Goal: Task Accomplishment & Management: Manage account settings

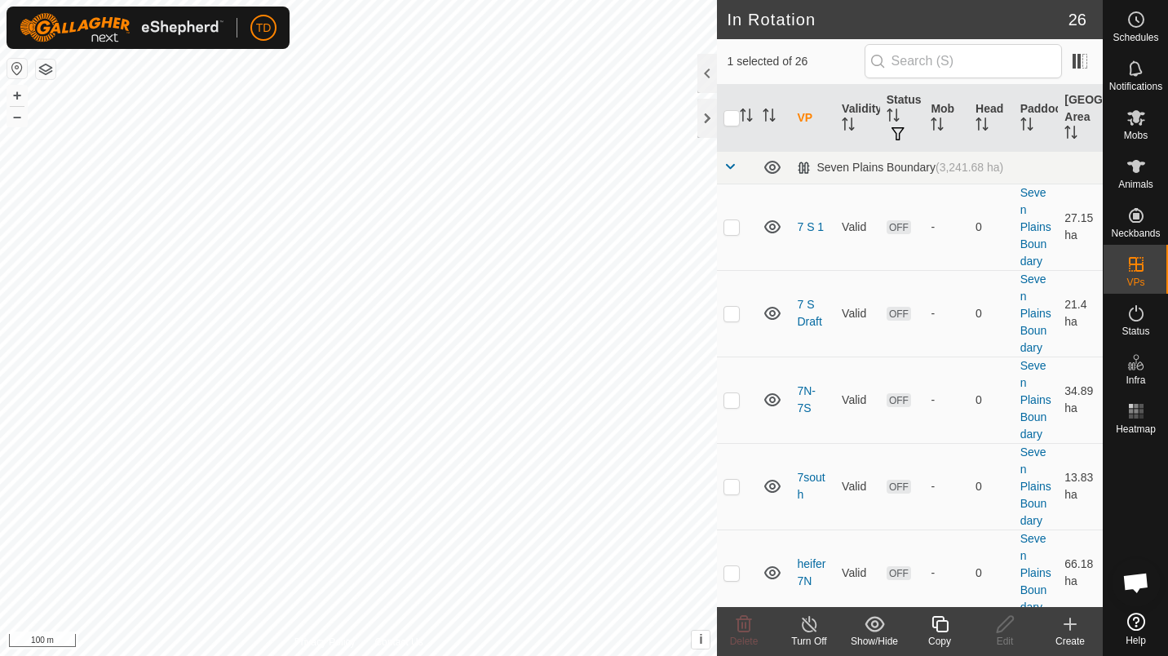
click at [46, 69] on button "button" at bounding box center [46, 70] width 20 height 20
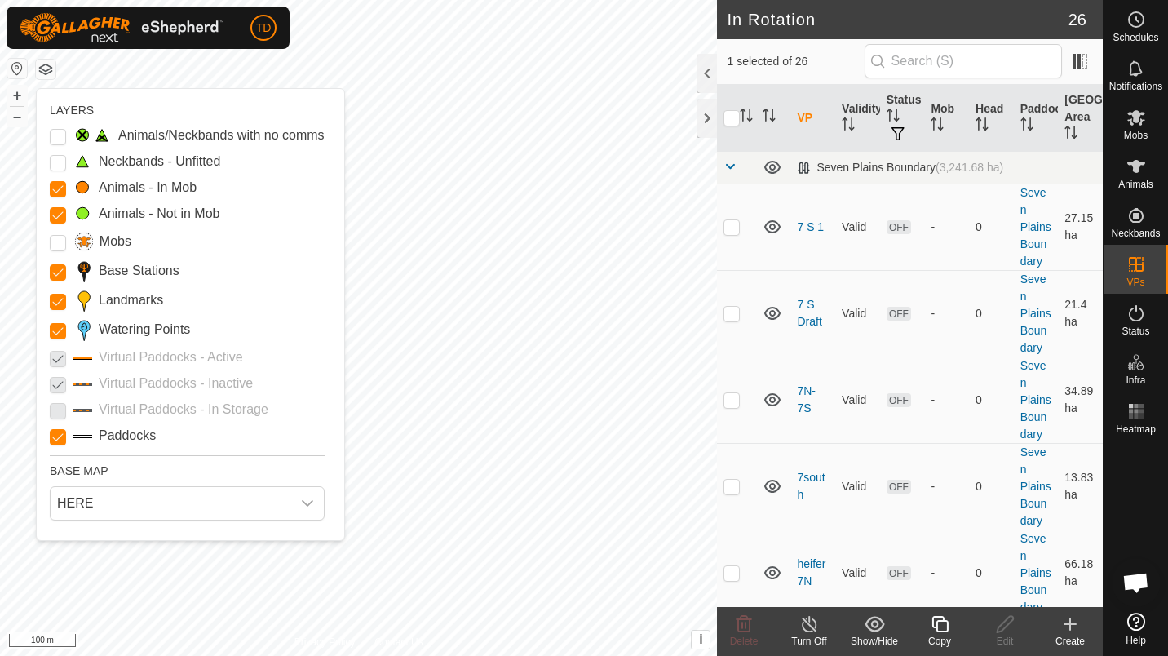
click at [58, 382] on p-checkbox at bounding box center [58, 384] width 16 height 20
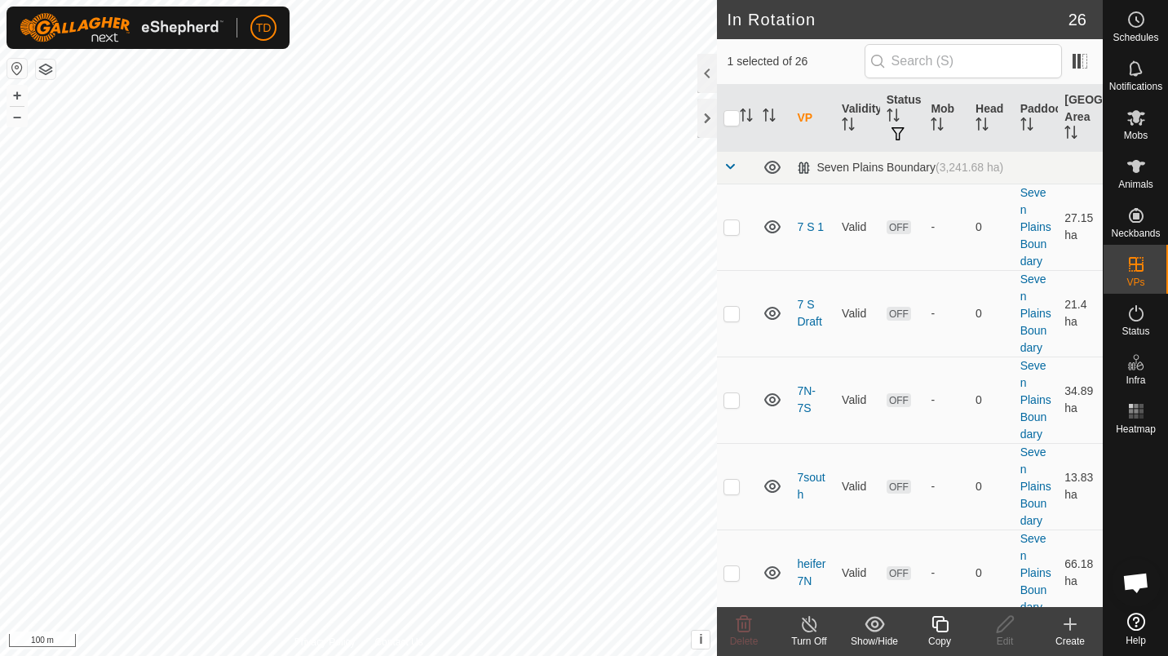
checkbox input "true"
checkbox input "false"
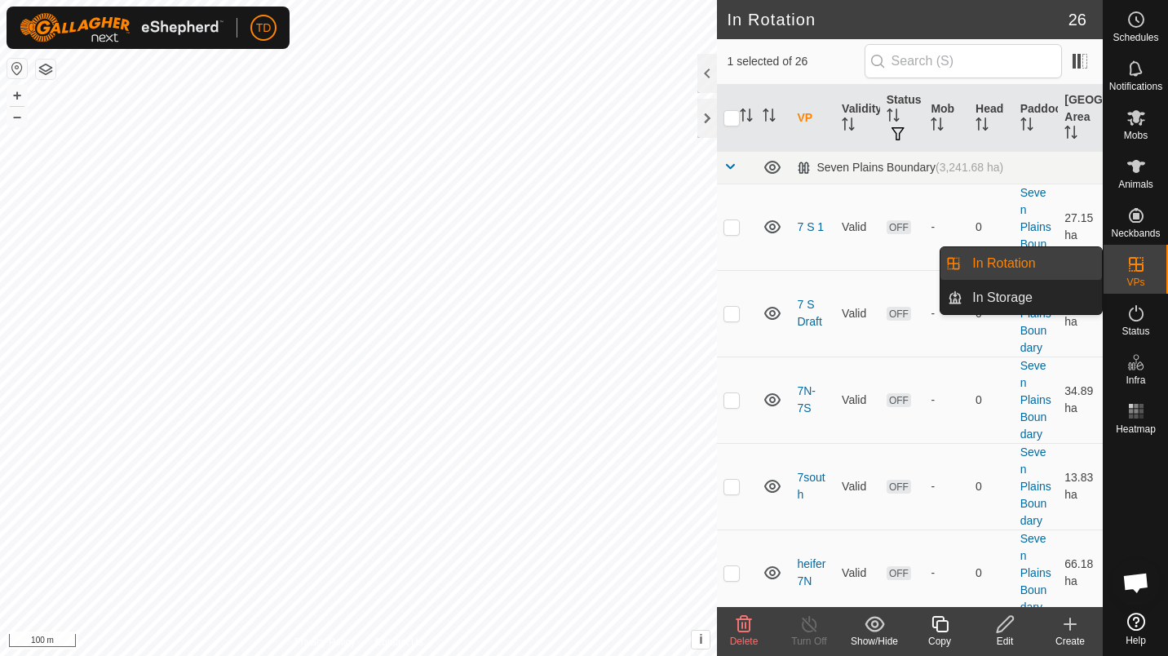
click at [1122, 255] on es-virtualpaddocks-svg-icon at bounding box center [1136, 264] width 29 height 26
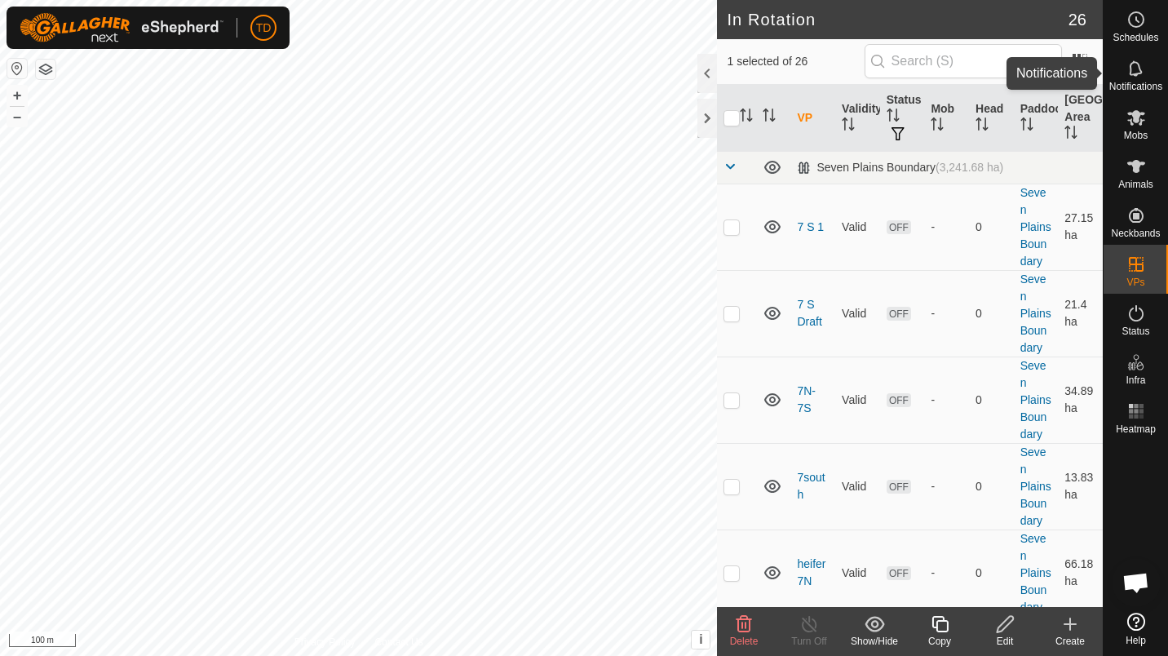
click at [1151, 54] on div "Notifications" at bounding box center [1136, 73] width 64 height 49
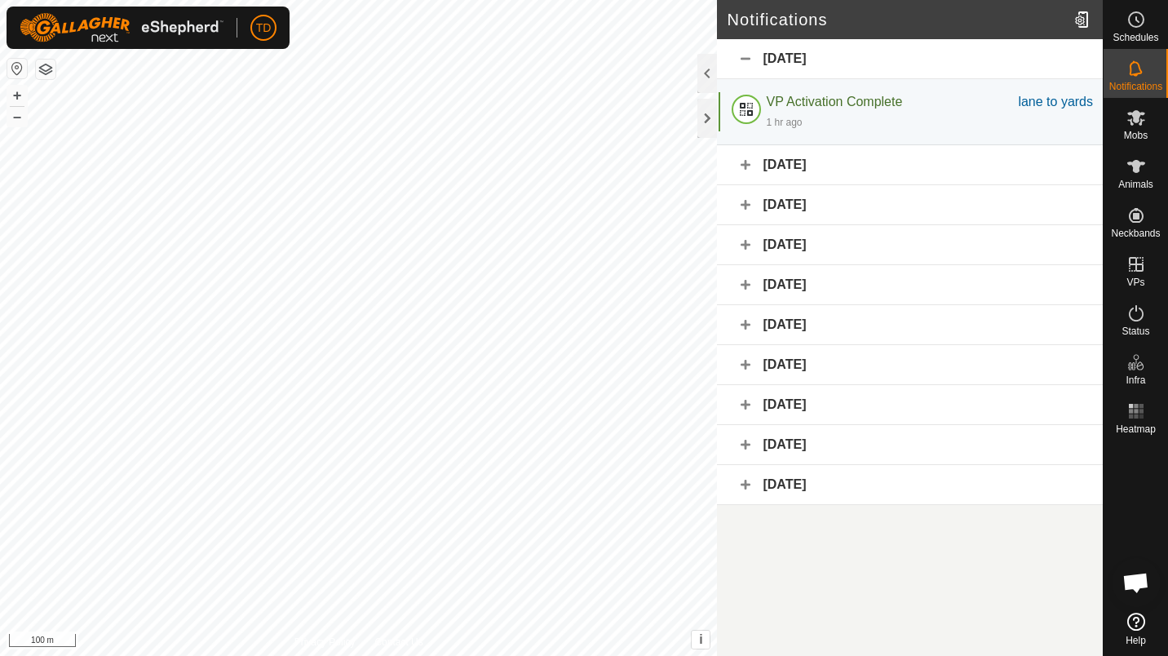
click at [45, 69] on button "button" at bounding box center [46, 70] width 20 height 20
click at [44, 63] on button "button" at bounding box center [46, 70] width 20 height 20
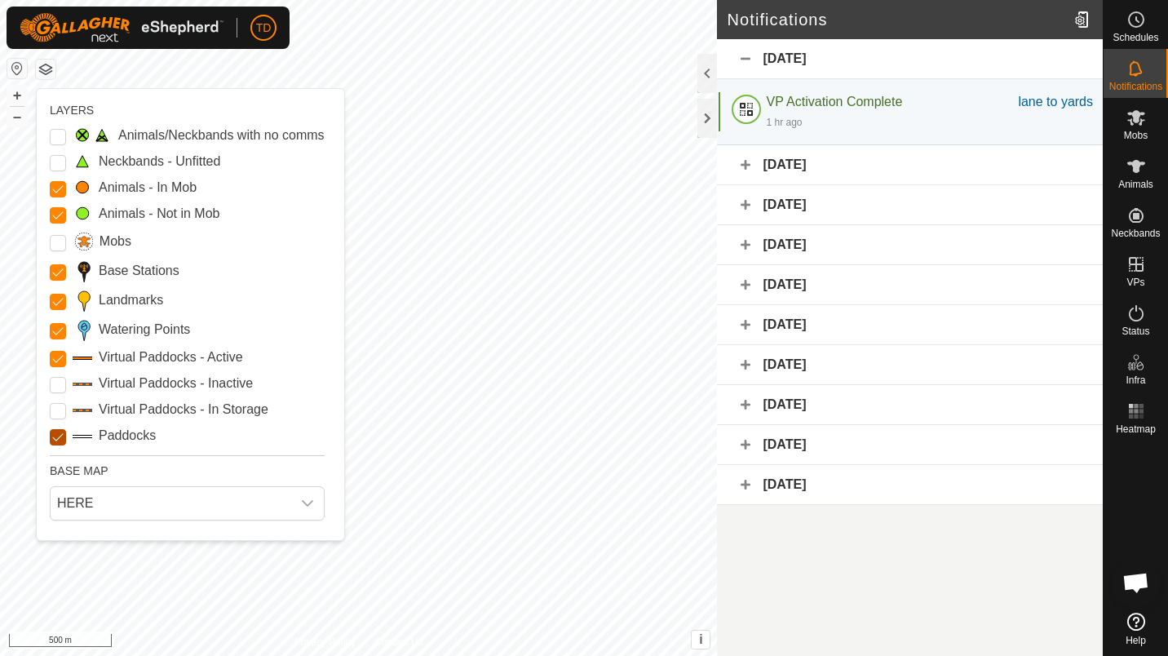
click at [62, 435] on input "Paddocks" at bounding box center [58, 437] width 16 height 16
click at [42, 69] on button "button" at bounding box center [46, 70] width 20 height 20
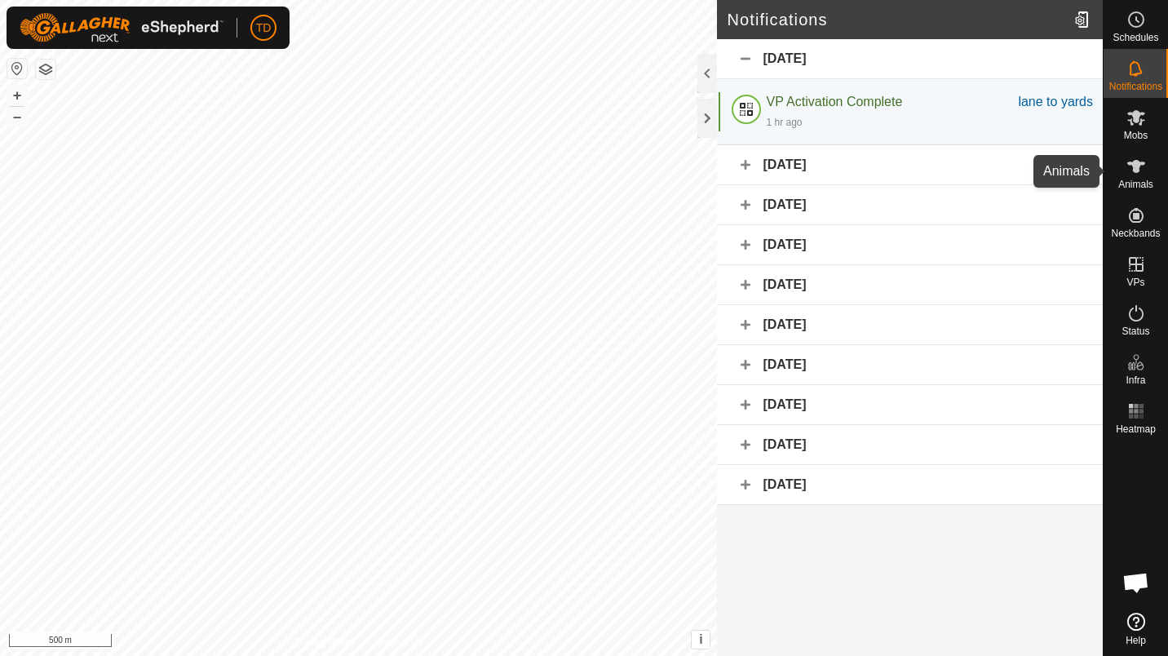
click at [1149, 167] on es-animals-svg-icon at bounding box center [1136, 166] width 29 height 26
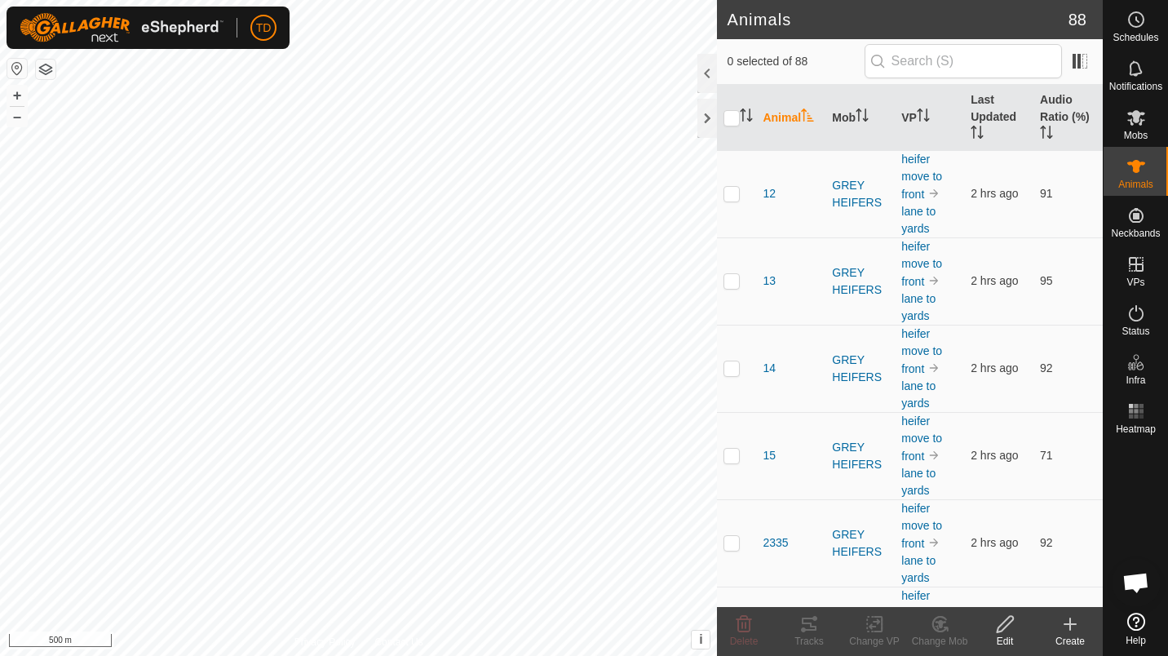
click at [1070, 630] on icon at bounding box center [1070, 623] width 0 height 11
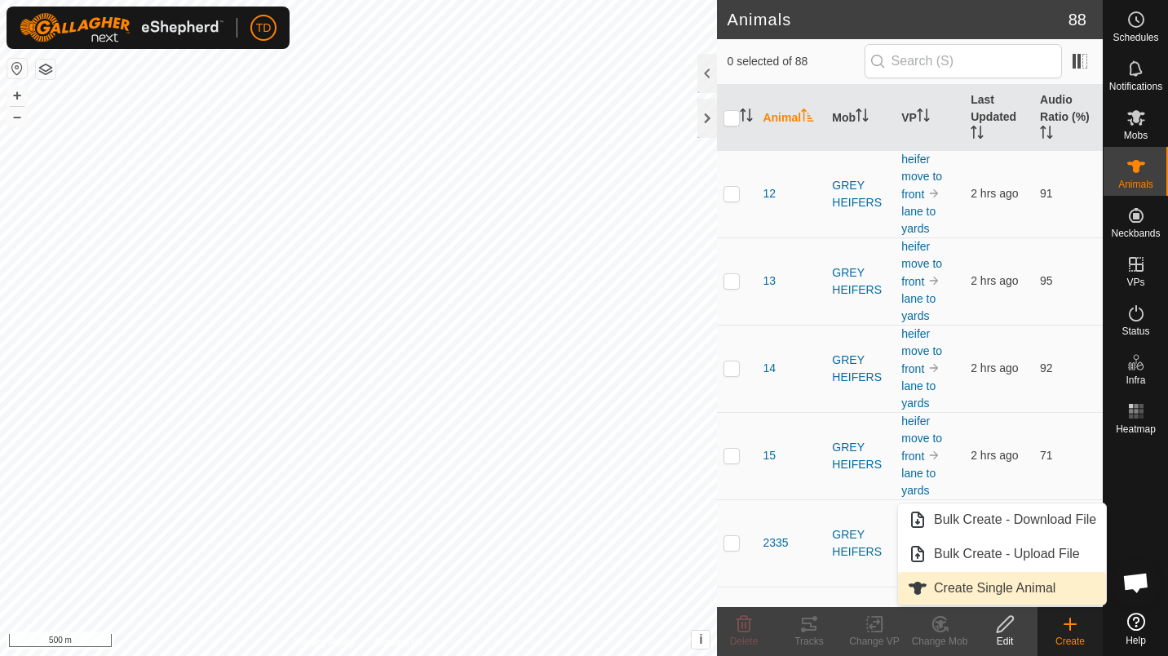
click at [1025, 586] on link "Create Single Animal" at bounding box center [1002, 588] width 208 height 33
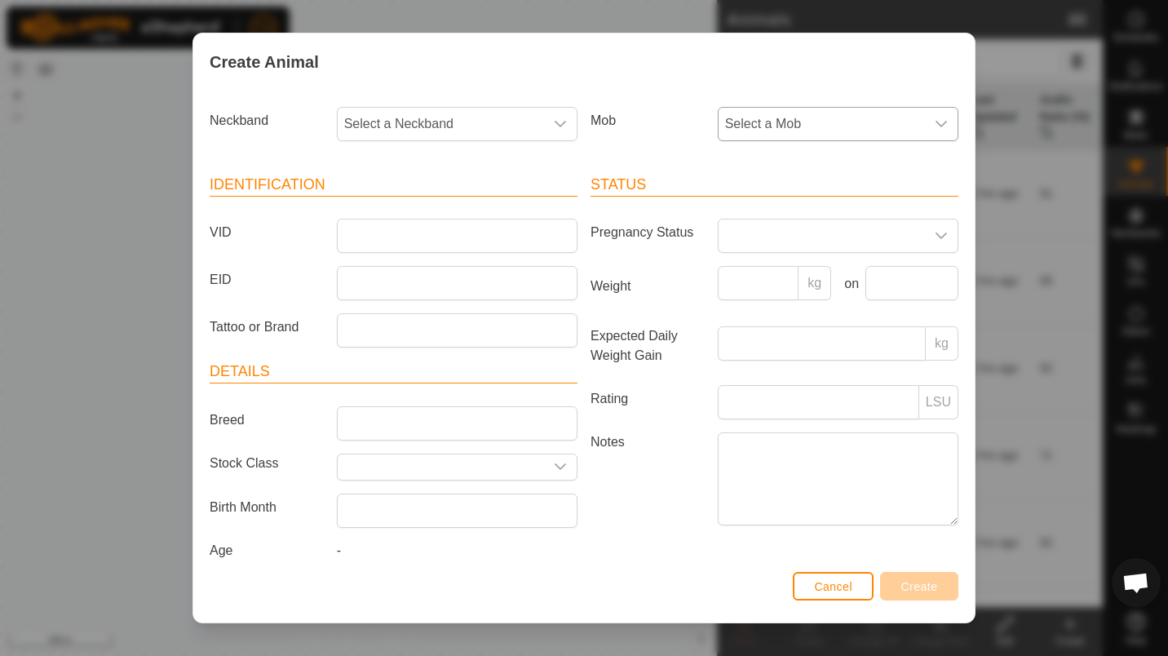
click at [775, 122] on span "Select a Mob" at bounding box center [822, 124] width 206 height 33
click at [843, 583] on span "Cancel" at bounding box center [833, 586] width 38 height 13
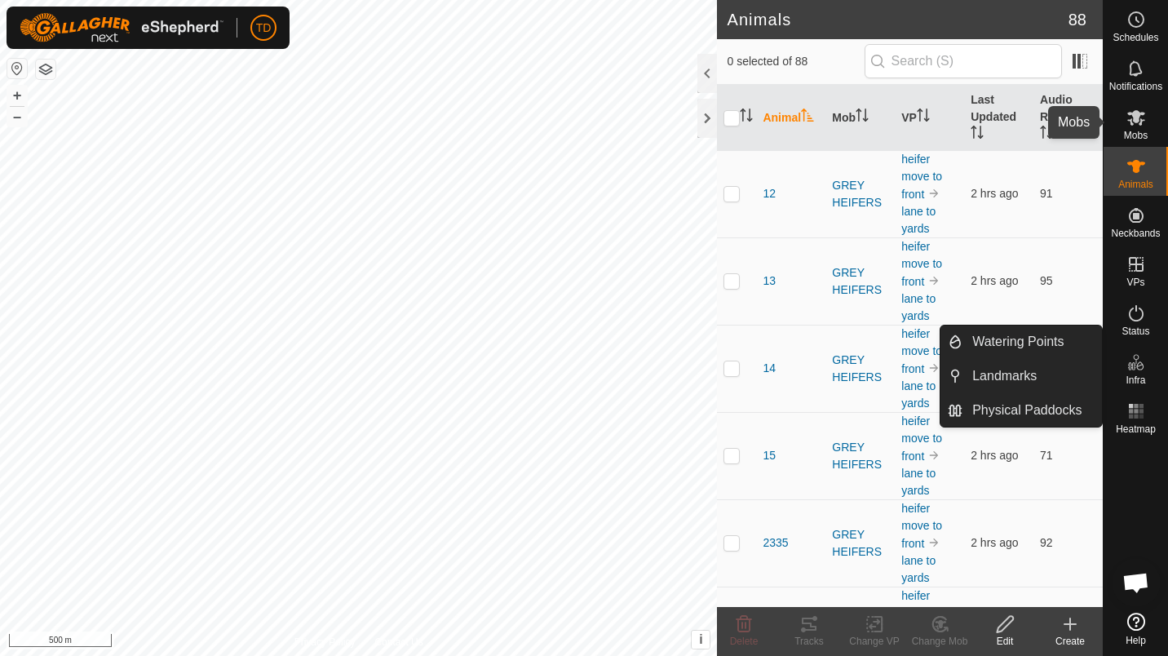
click at [1148, 129] on es-mob-svg-icon at bounding box center [1136, 117] width 29 height 26
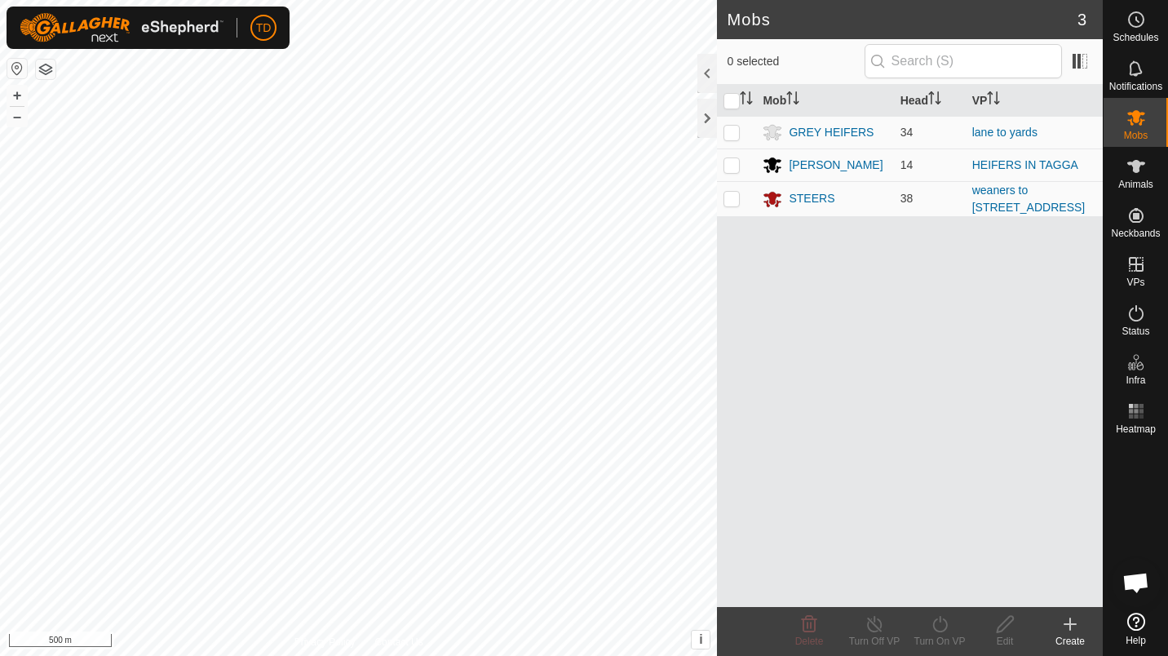
click at [1060, 620] on icon at bounding box center [1070, 624] width 20 height 20
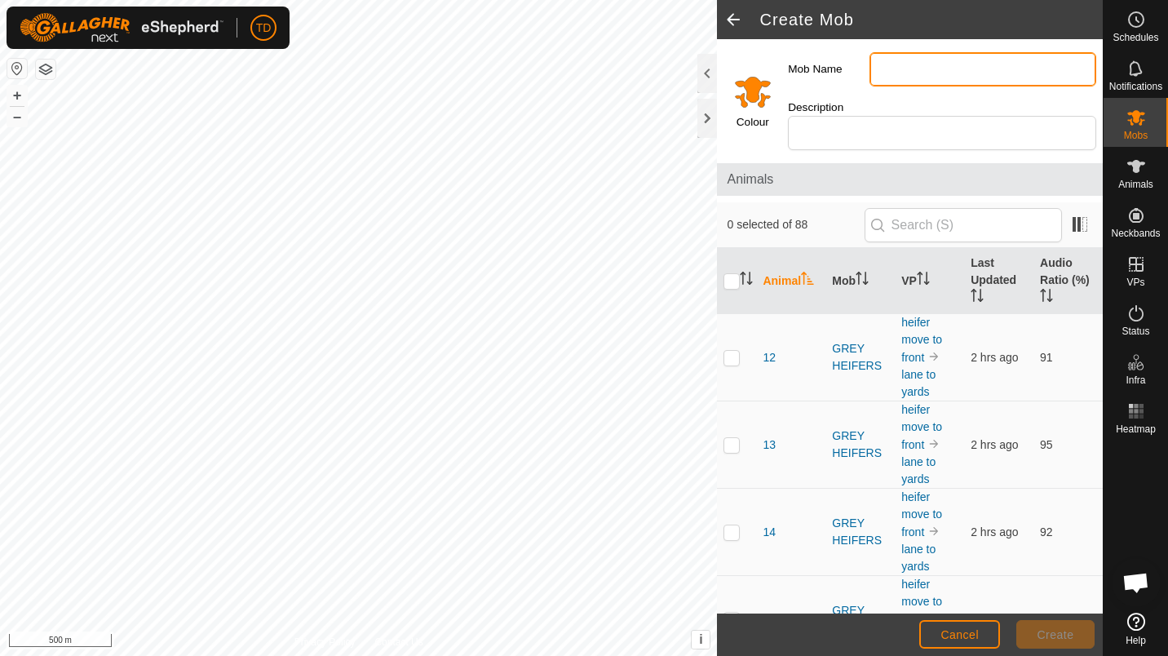
click at [968, 63] on input "Mob Name" at bounding box center [982, 69] width 227 height 34
type input "BULLS"
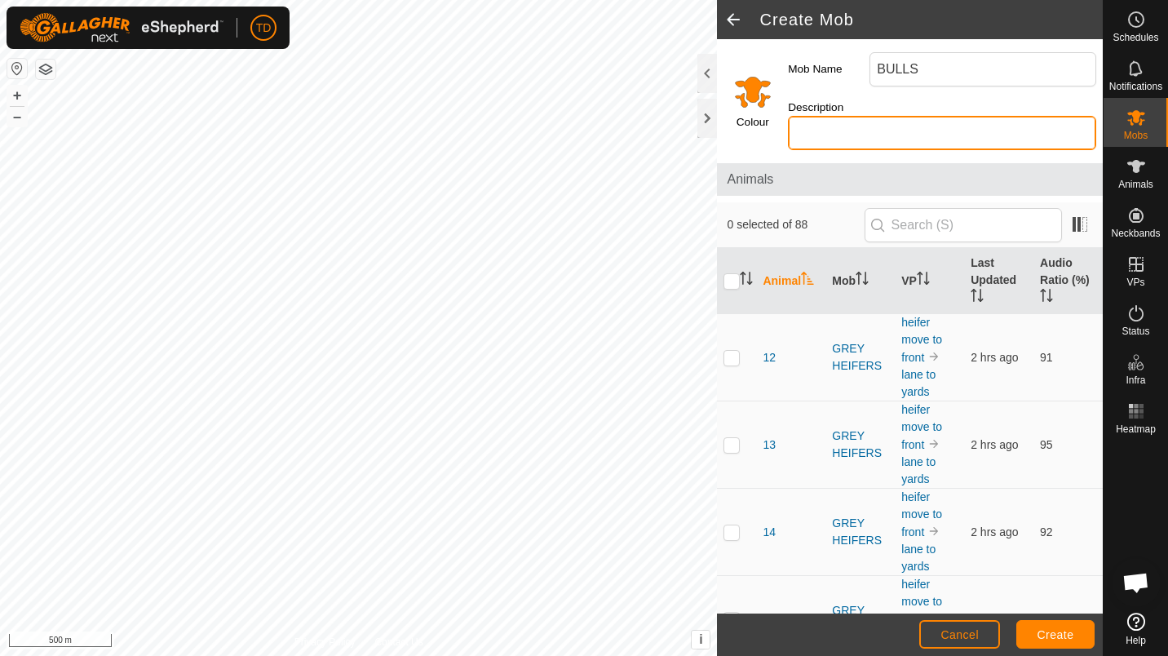
click at [874, 142] on input "Description" at bounding box center [942, 133] width 308 height 34
click at [768, 95] on input "Select a color" at bounding box center [752, 91] width 39 height 39
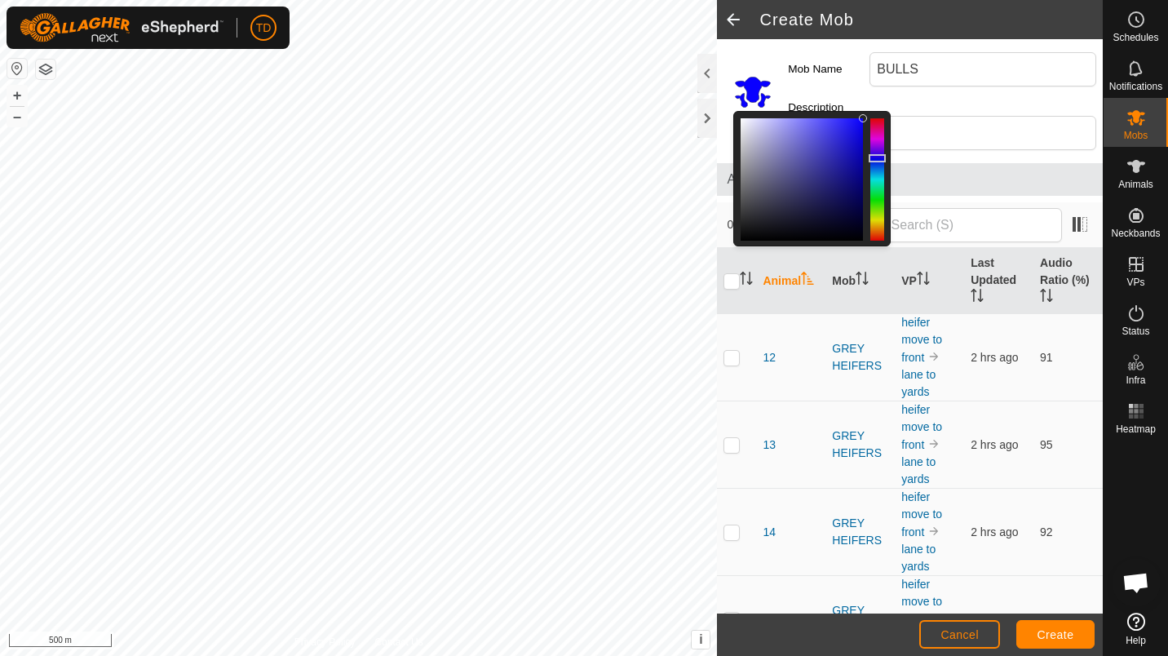
click at [879, 158] on div at bounding box center [877, 179] width 14 height 122
click at [852, 90] on div "Mob Name BULLS" at bounding box center [941, 69] width 321 height 47
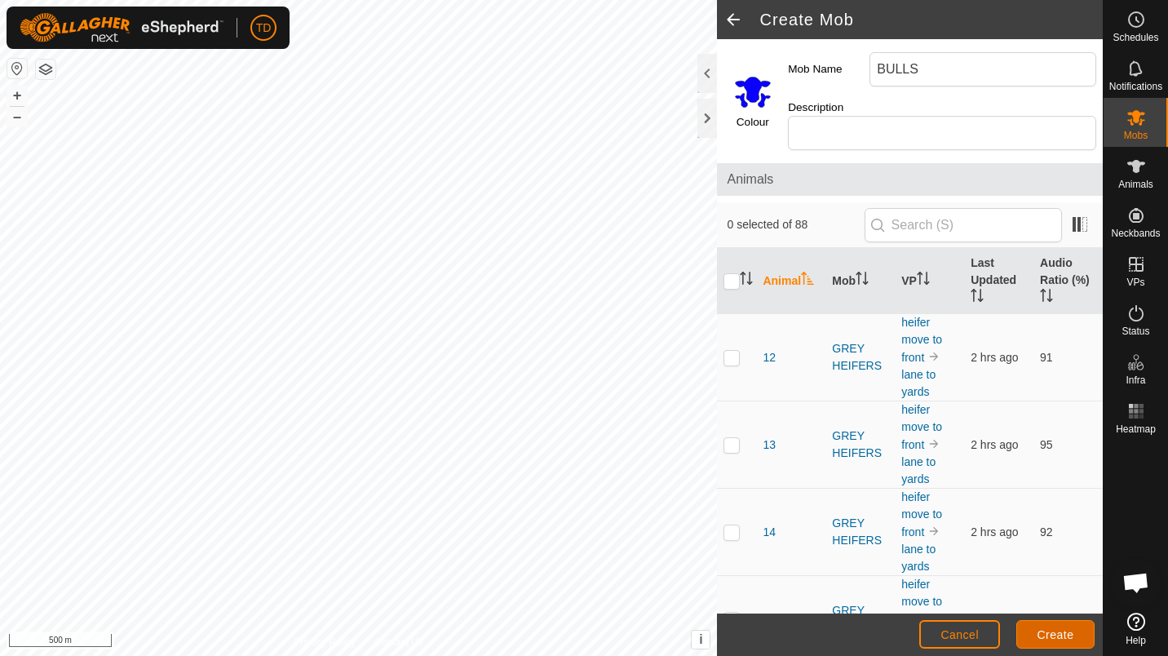
click at [1046, 628] on span "Create" at bounding box center [1056, 634] width 37 height 13
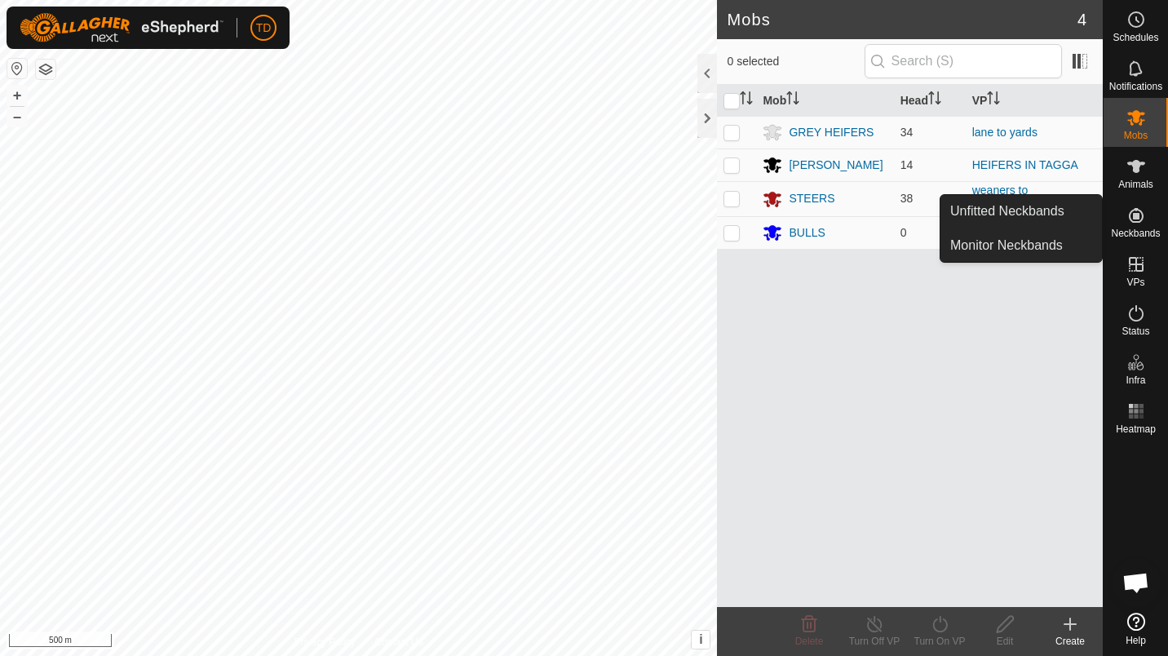
click at [1136, 215] on icon at bounding box center [1136, 215] width 15 height 15
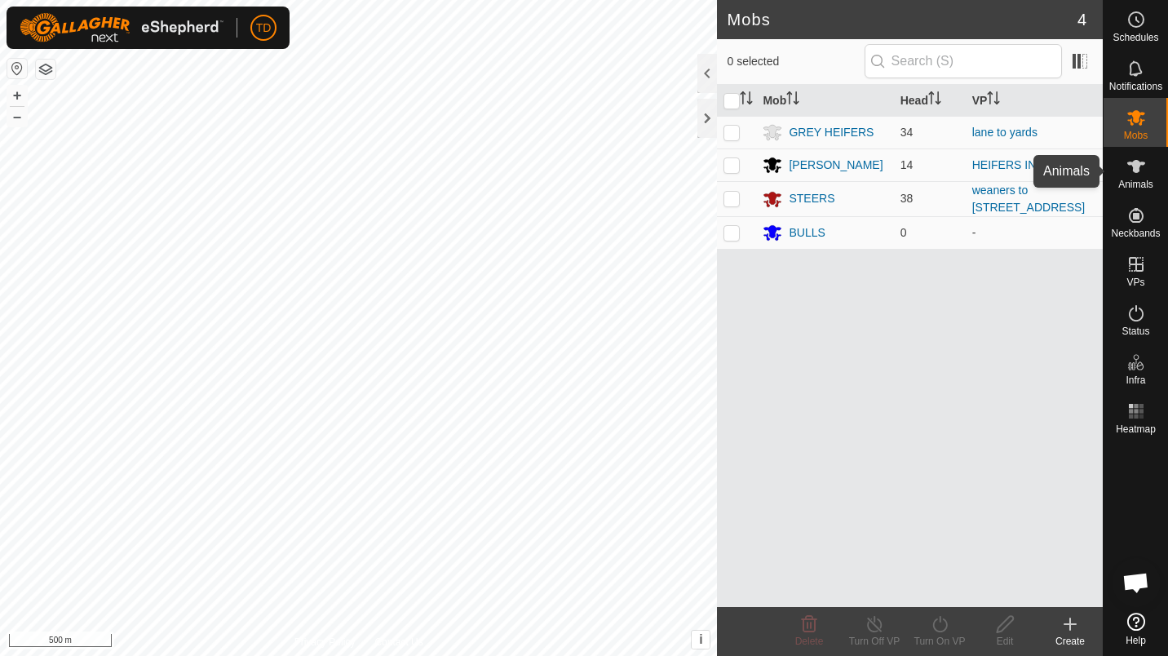
click at [1148, 156] on es-animals-svg-icon at bounding box center [1136, 166] width 29 height 26
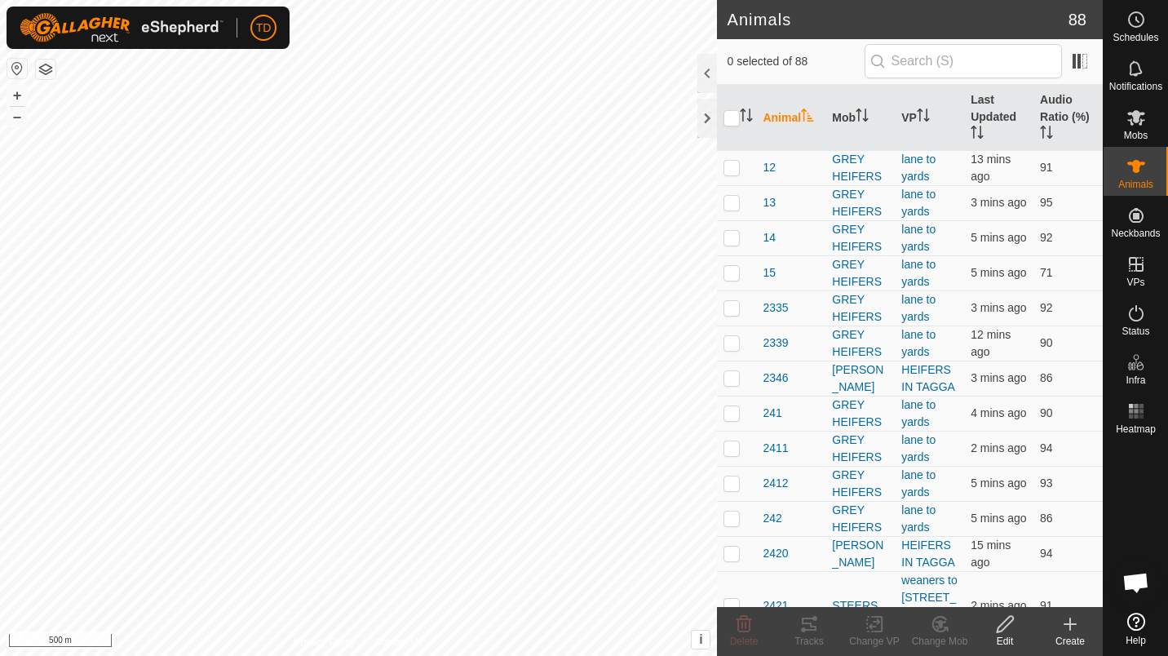
click at [1073, 628] on icon at bounding box center [1070, 624] width 20 height 20
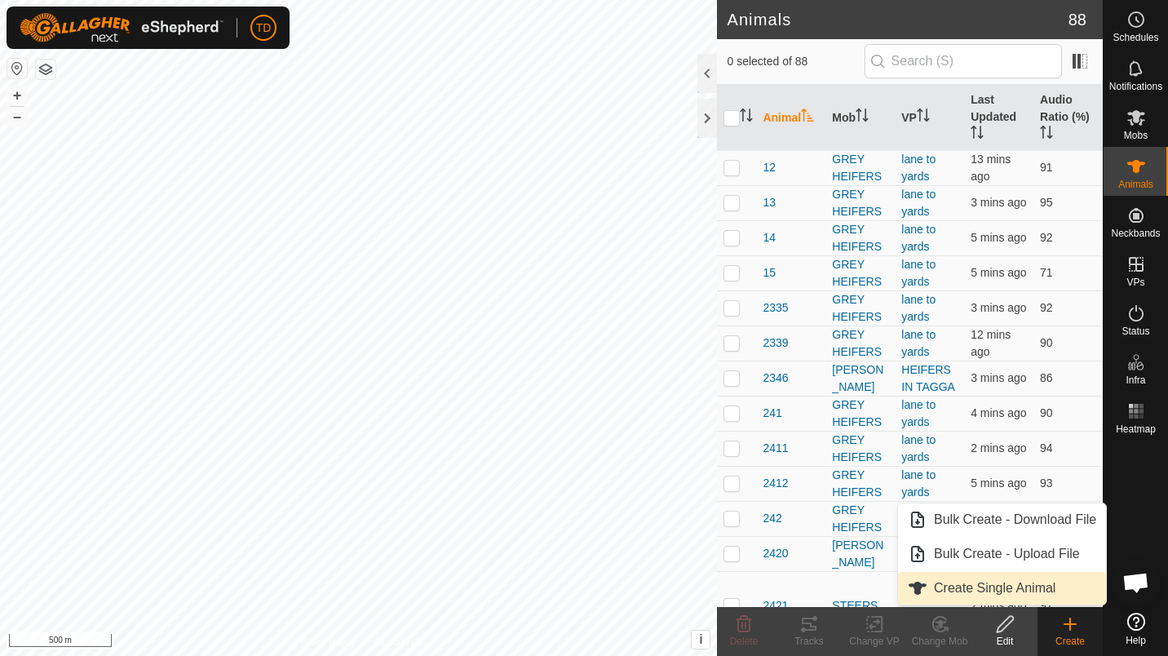
click at [1022, 592] on link "Create Single Animal" at bounding box center [1002, 588] width 208 height 33
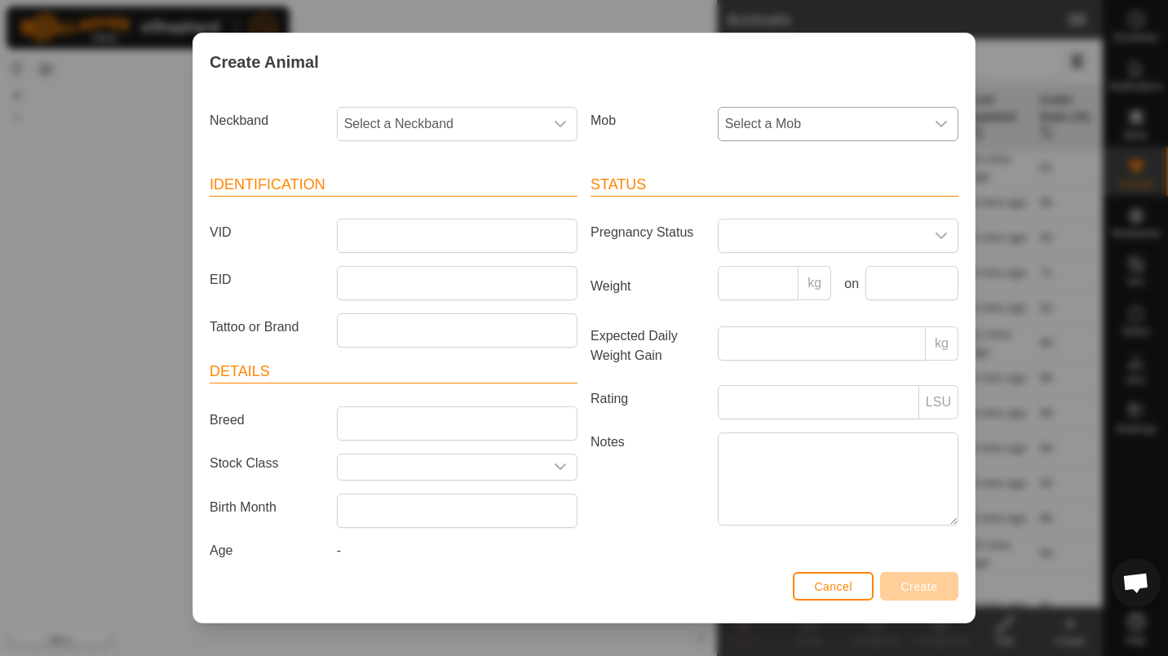
click at [750, 117] on span "Select a Mob" at bounding box center [822, 124] width 206 height 33
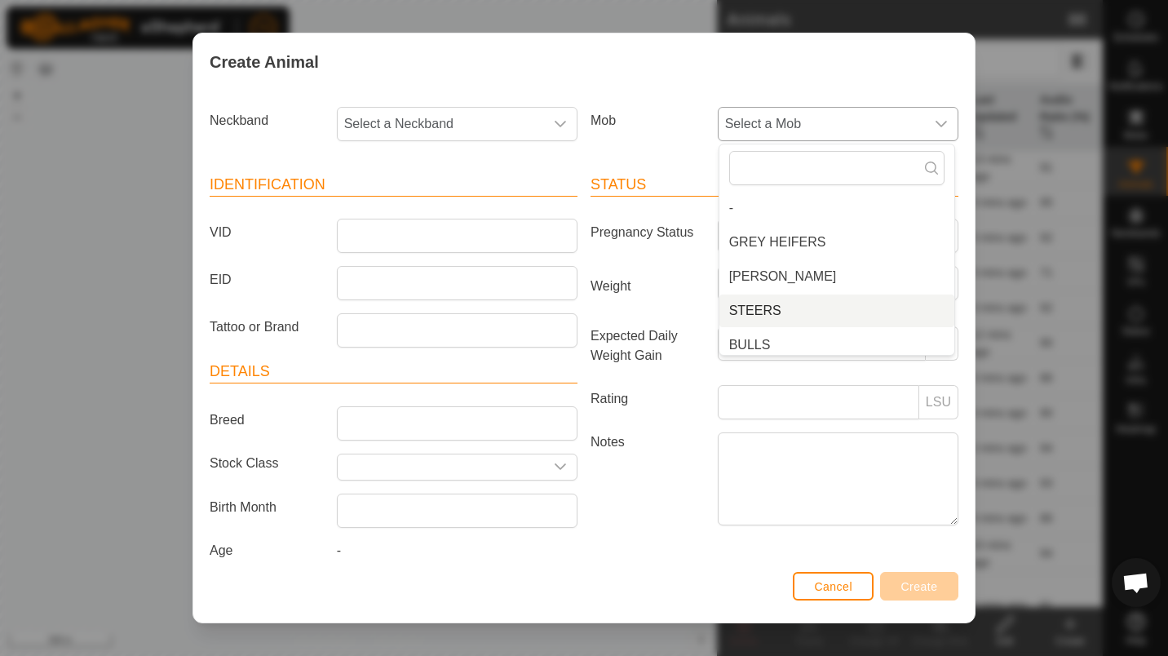
scroll to position [7, 0]
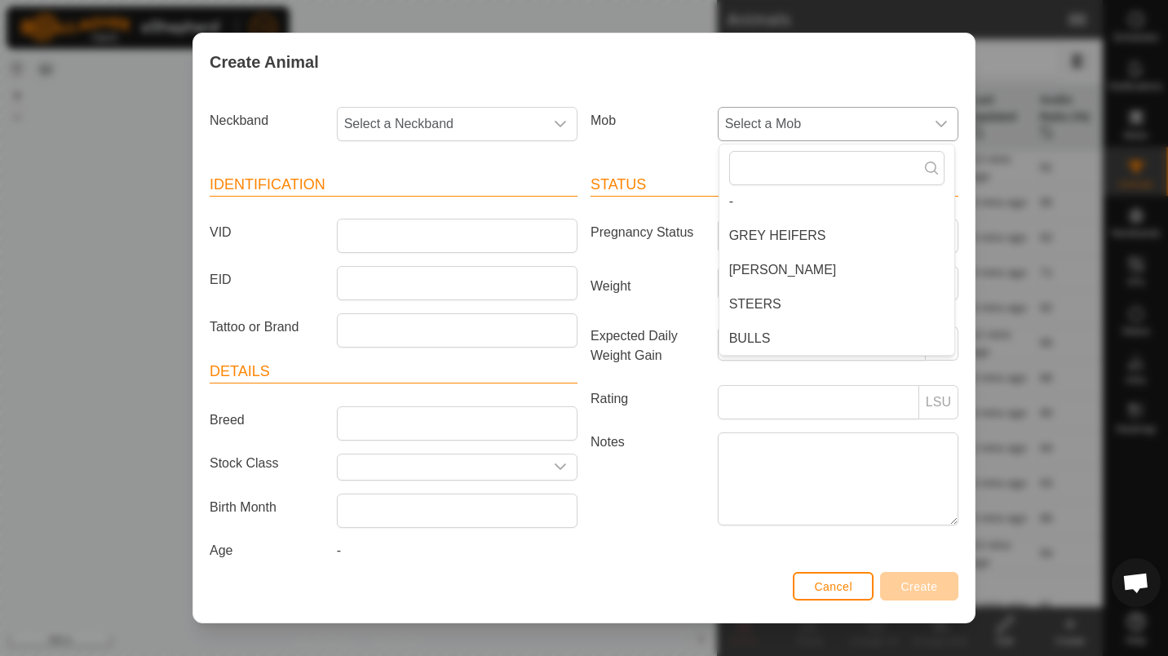
click at [758, 345] on li "BULLS" at bounding box center [836, 338] width 235 height 33
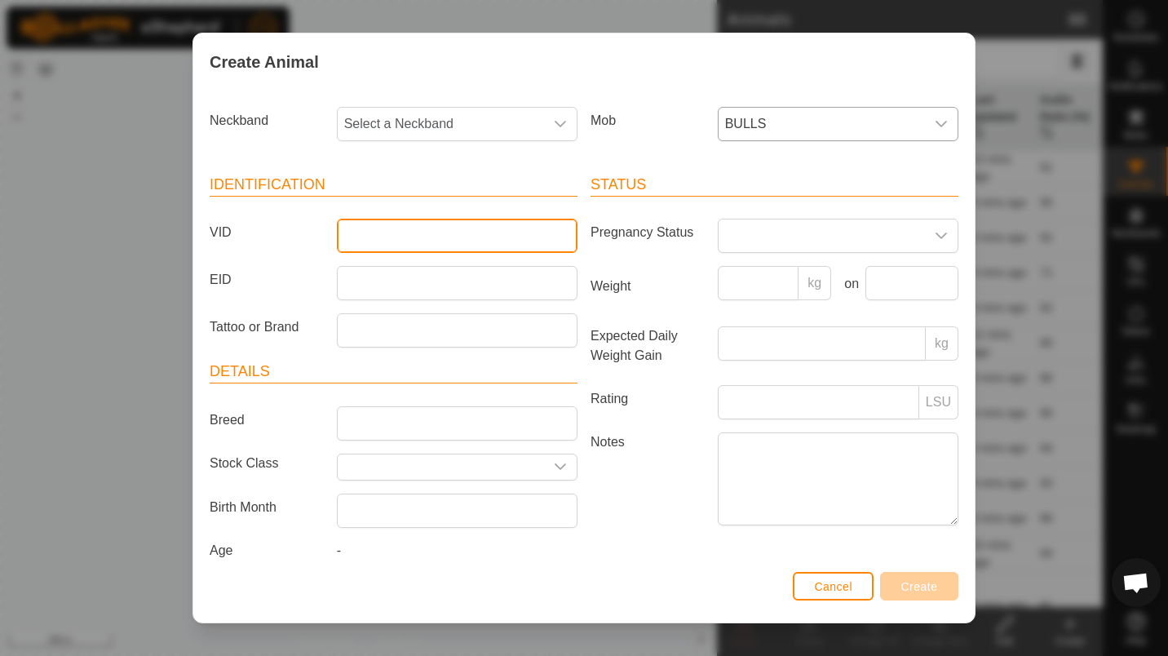
click at [453, 251] on input "VID" at bounding box center [457, 236] width 241 height 34
type input "UGGY"
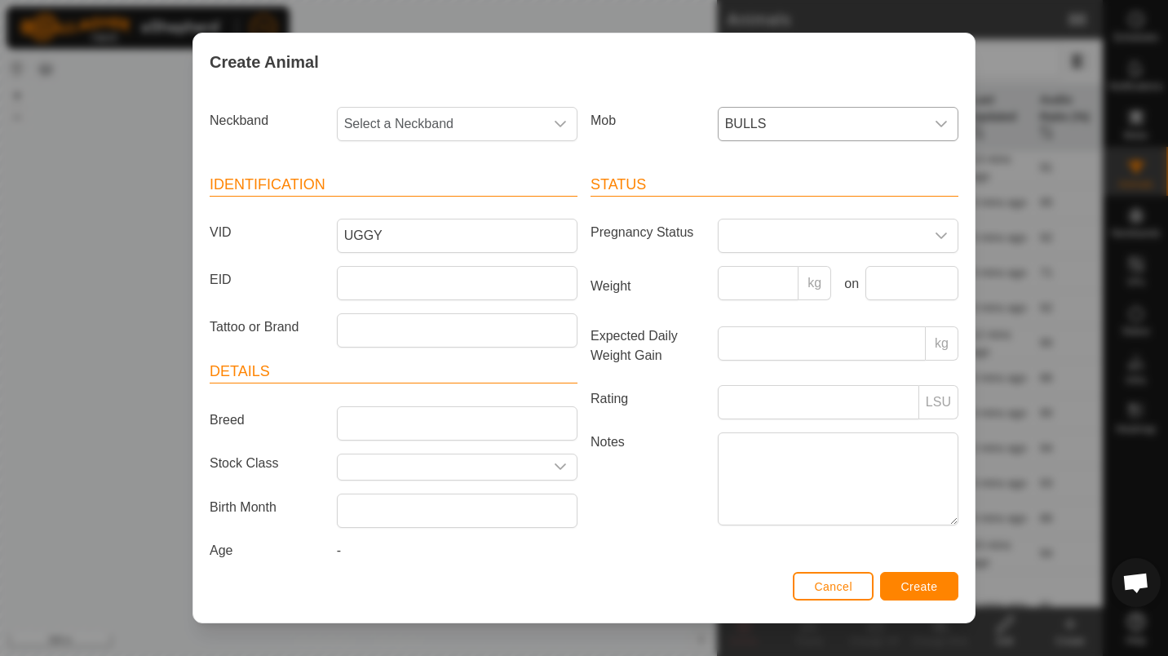
click at [452, 162] on div "Identification VID UGGY EID Tattoo or Brand Details Breed Stock Class Birth Mon…" at bounding box center [393, 369] width 381 height 431
click at [424, 409] on input "Breed" at bounding box center [457, 423] width 241 height 34
type input "[PERSON_NAME]"
click at [403, 467] on input "text" at bounding box center [441, 466] width 206 height 25
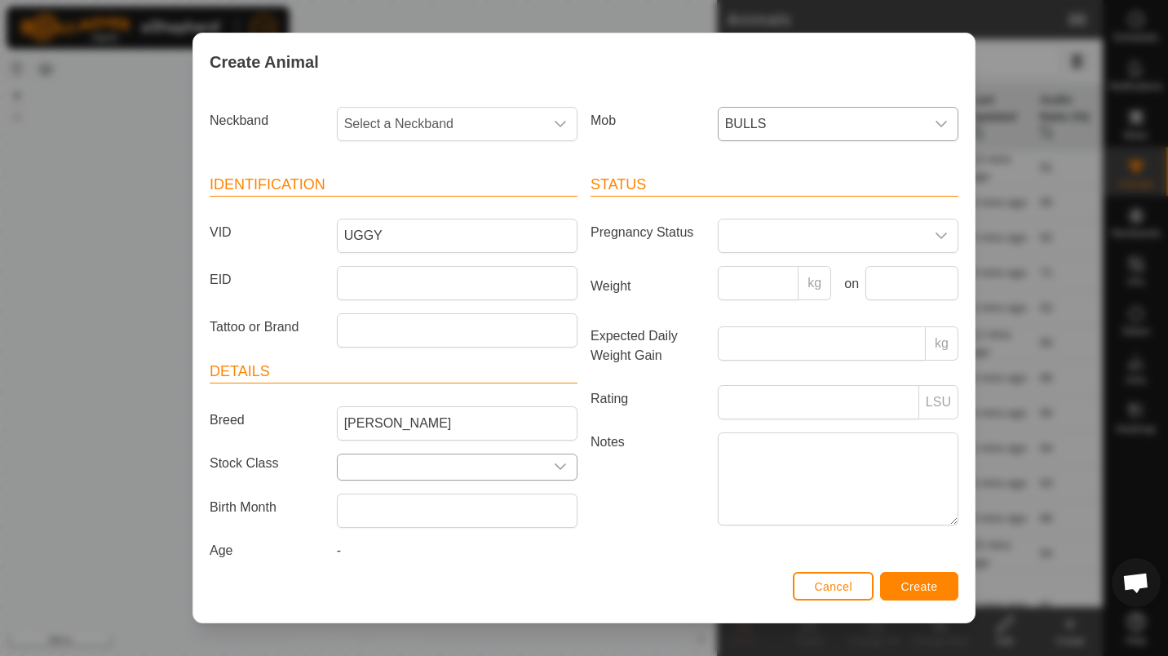
click at [555, 466] on icon "dropdown trigger" at bounding box center [560, 466] width 13 height 13
click at [521, 473] on input "text" at bounding box center [441, 466] width 206 height 25
click at [595, 535] on div "Status Pregnancy Status Weight kg on Expected Daily Weight Gain kg Rating LSU N…" at bounding box center [774, 369] width 381 height 431
click at [534, 108] on span "Select a Neckband" at bounding box center [441, 124] width 206 height 33
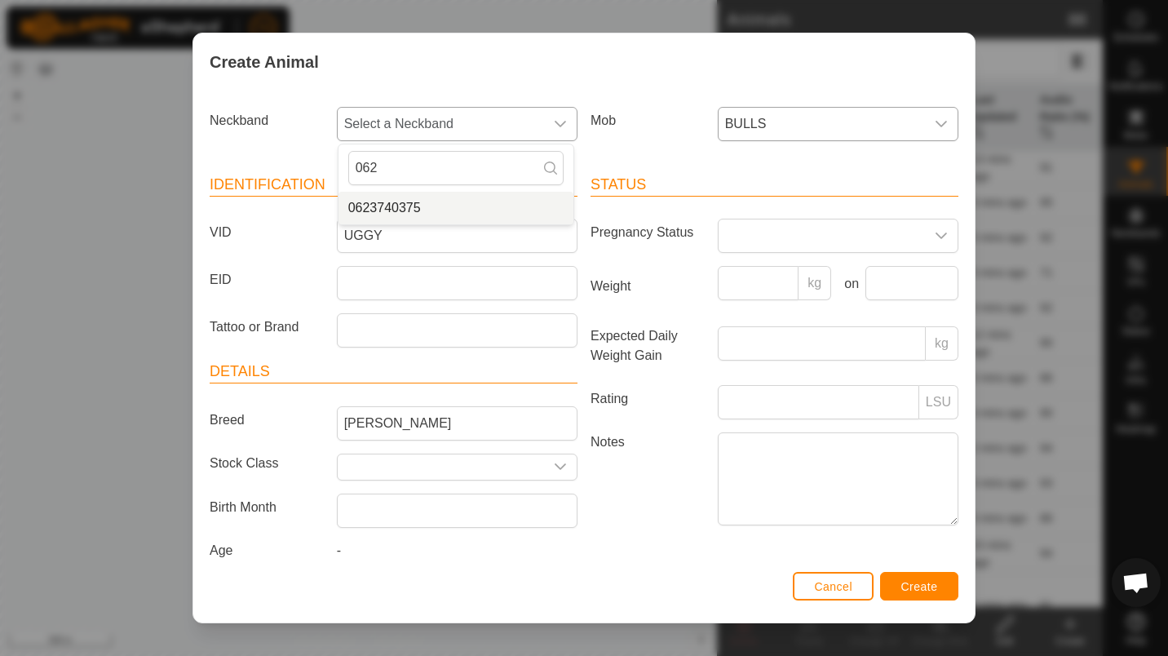
type input "062"
click at [450, 209] on li "0623740375" at bounding box center [455, 208] width 235 height 33
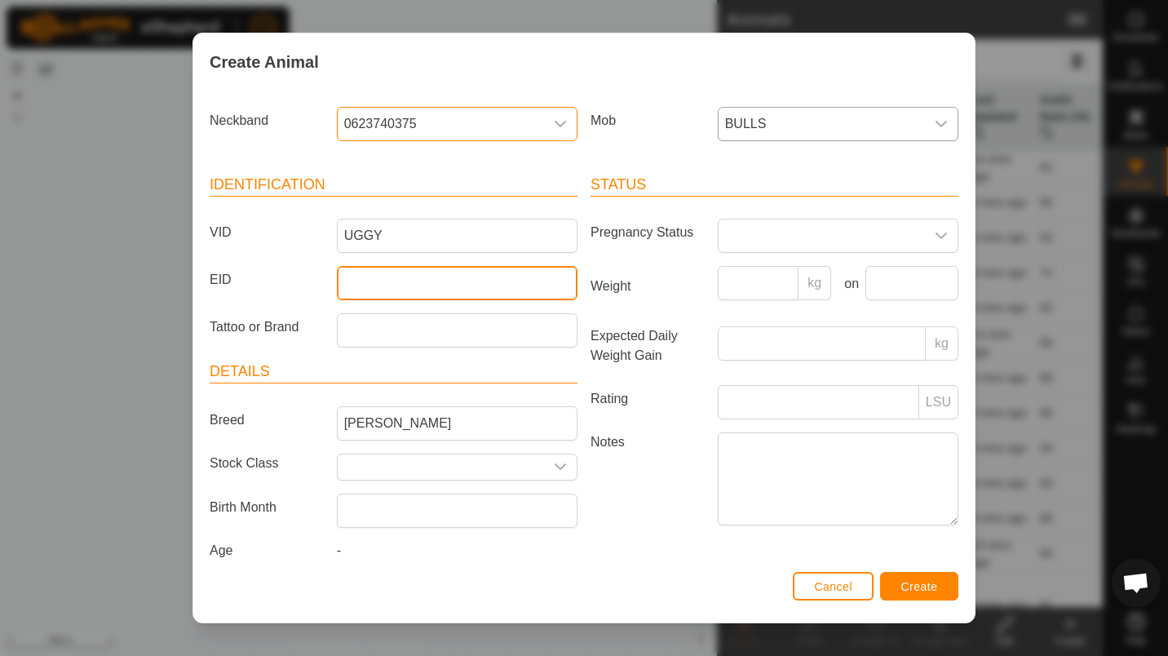
click at [452, 274] on input "EID" at bounding box center [457, 283] width 241 height 34
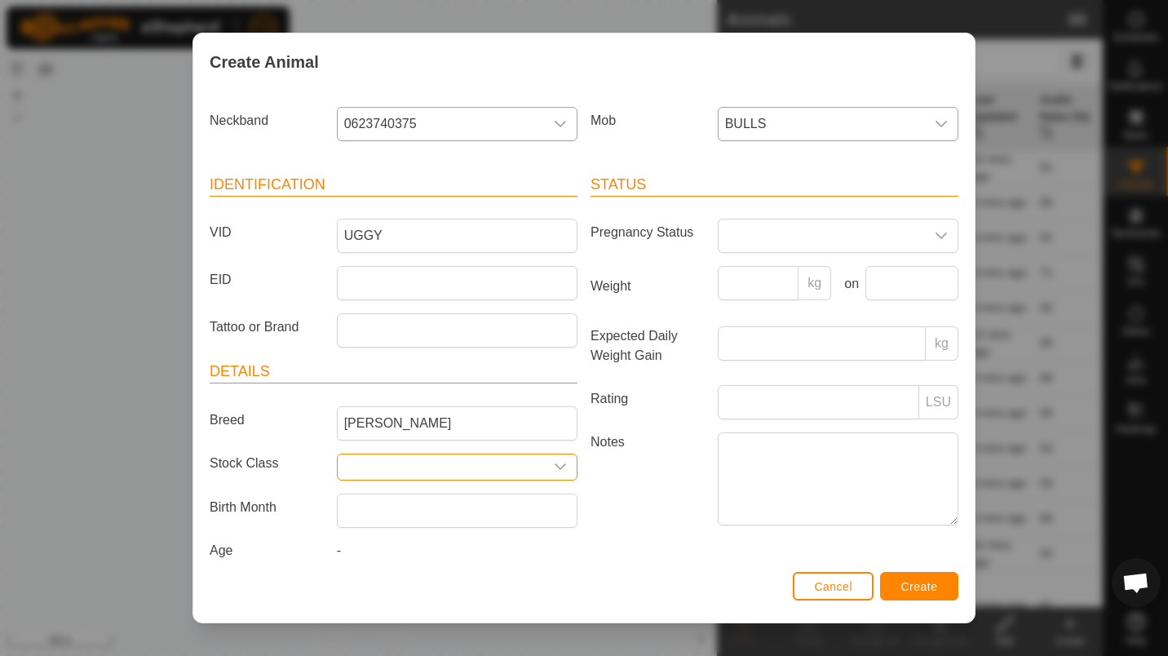
click at [516, 478] on input "text" at bounding box center [441, 466] width 206 height 25
click at [780, 294] on input "Weight" at bounding box center [759, 283] width 82 height 34
click at [666, 297] on label "Weight" at bounding box center [647, 286] width 127 height 41
click at [718, 297] on input "Weight" at bounding box center [759, 283] width 82 height 34
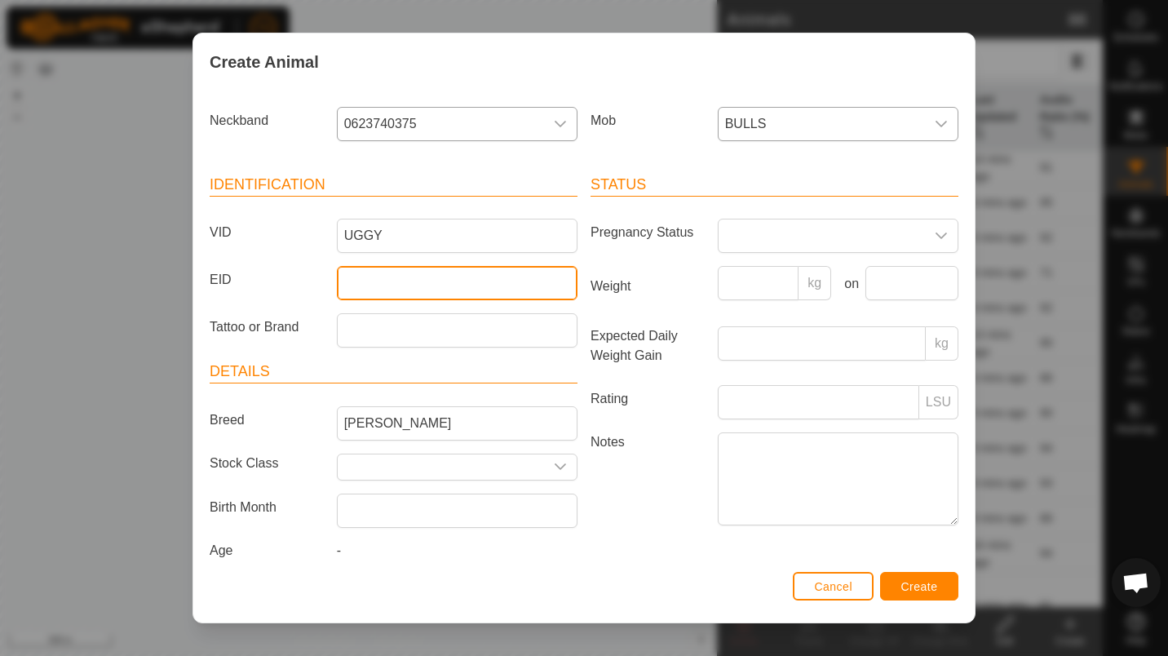
click at [356, 271] on input "EID" at bounding box center [457, 283] width 241 height 34
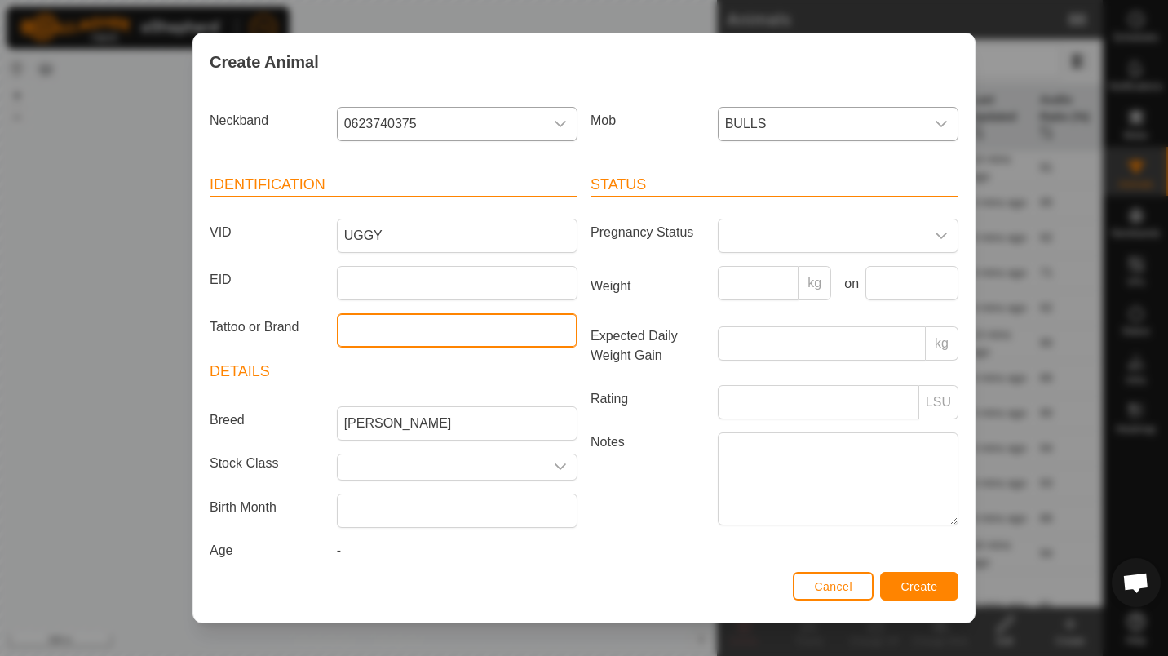
click at [416, 334] on input "Tattoo or Brand" at bounding box center [457, 330] width 241 height 34
type input "U75"
click at [799, 226] on span at bounding box center [822, 235] width 206 height 33
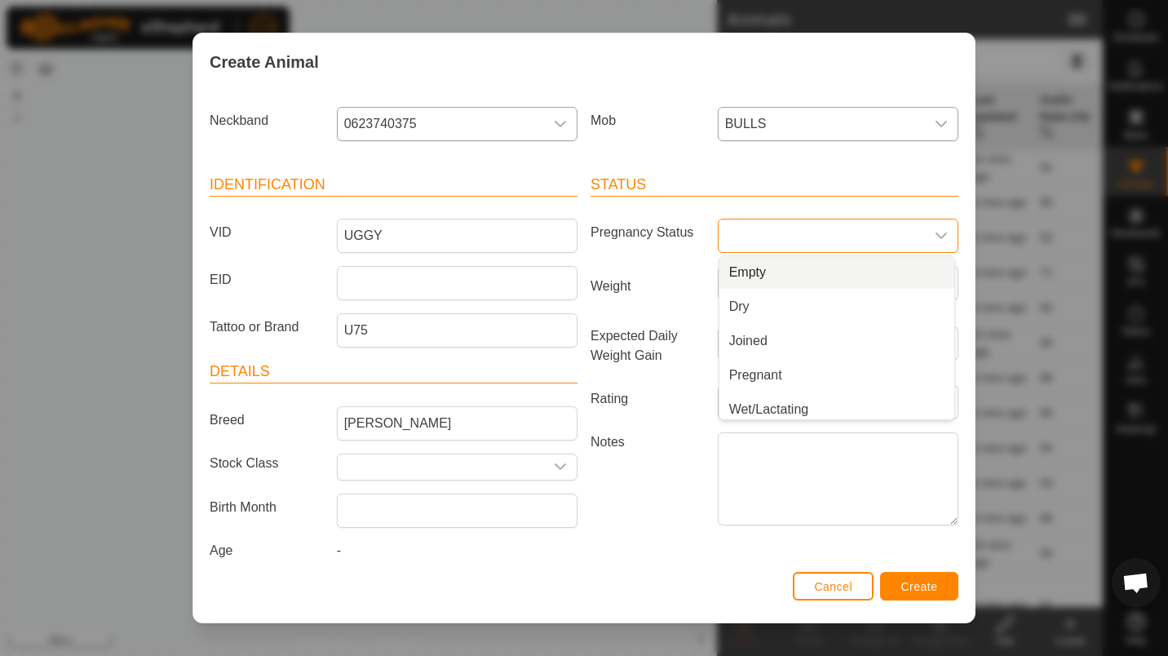
click at [701, 194] on header "Status" at bounding box center [775, 185] width 368 height 23
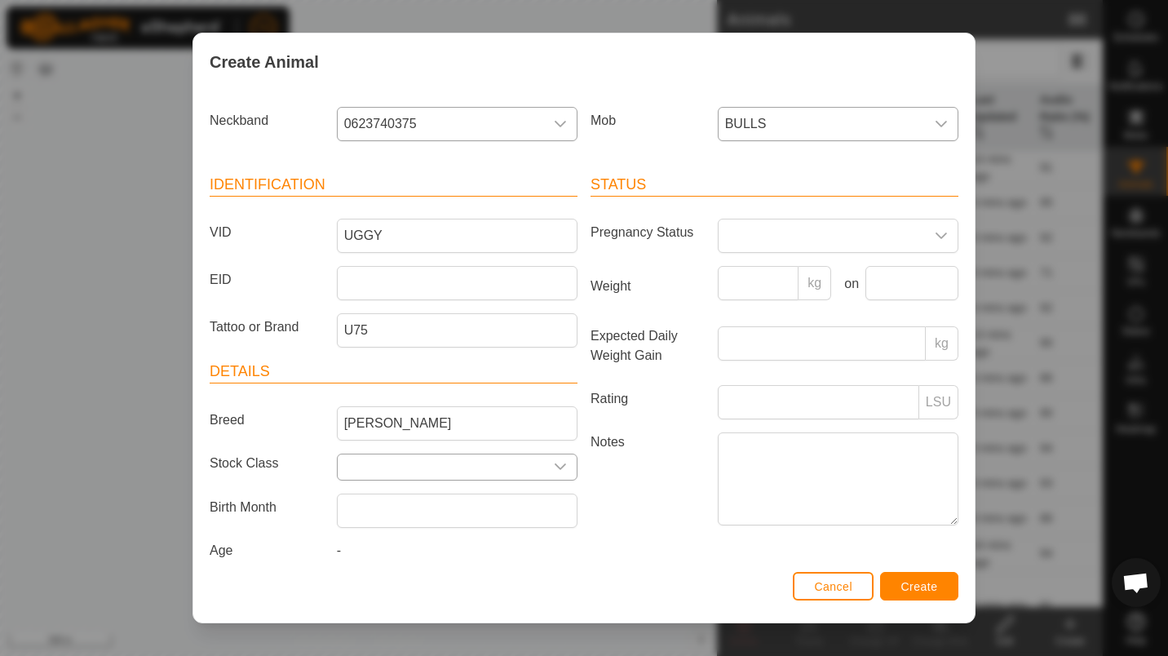
click at [471, 474] on input "text" at bounding box center [441, 466] width 206 height 25
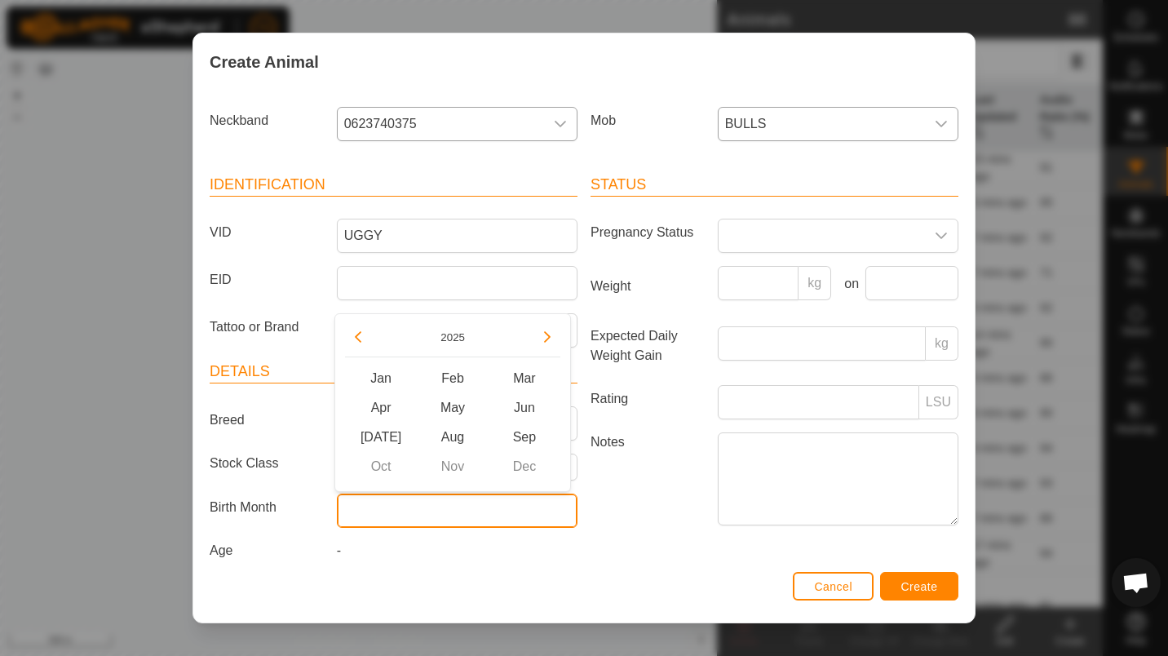
click at [405, 506] on input "text" at bounding box center [457, 510] width 241 height 34
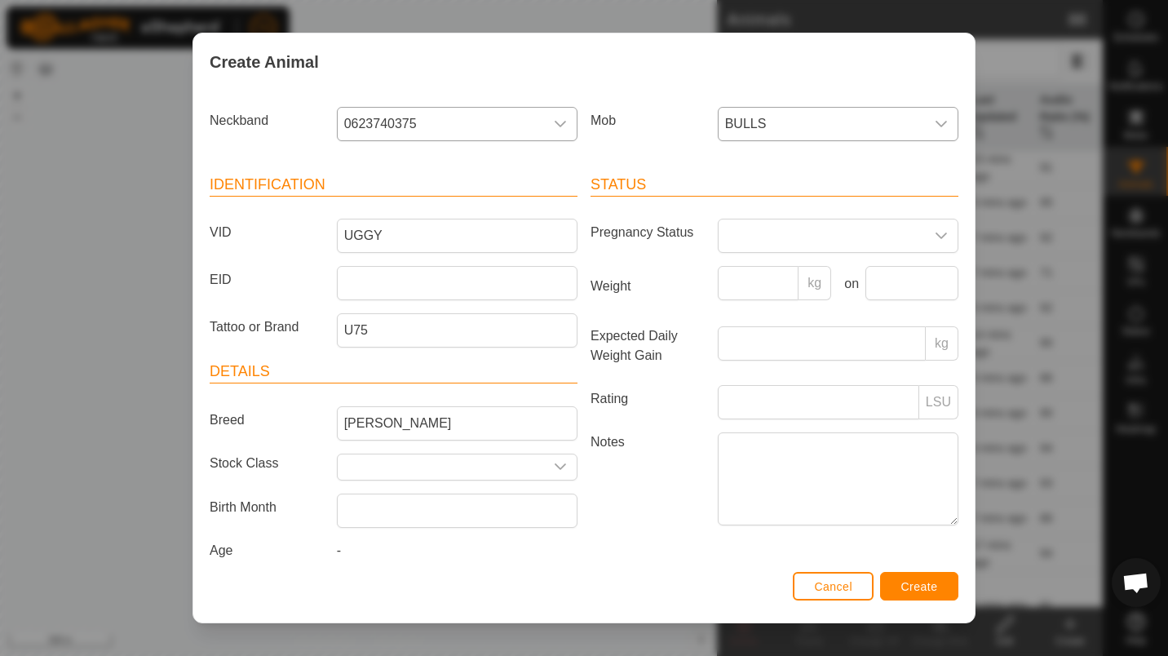
click at [280, 431] on label "Breed" at bounding box center [266, 420] width 127 height 28
click at [337, 431] on input "[PERSON_NAME]" at bounding box center [457, 423] width 241 height 34
click at [383, 506] on input "text" at bounding box center [457, 510] width 241 height 34
click at [365, 333] on button "Previous Year" at bounding box center [358, 337] width 26 height 26
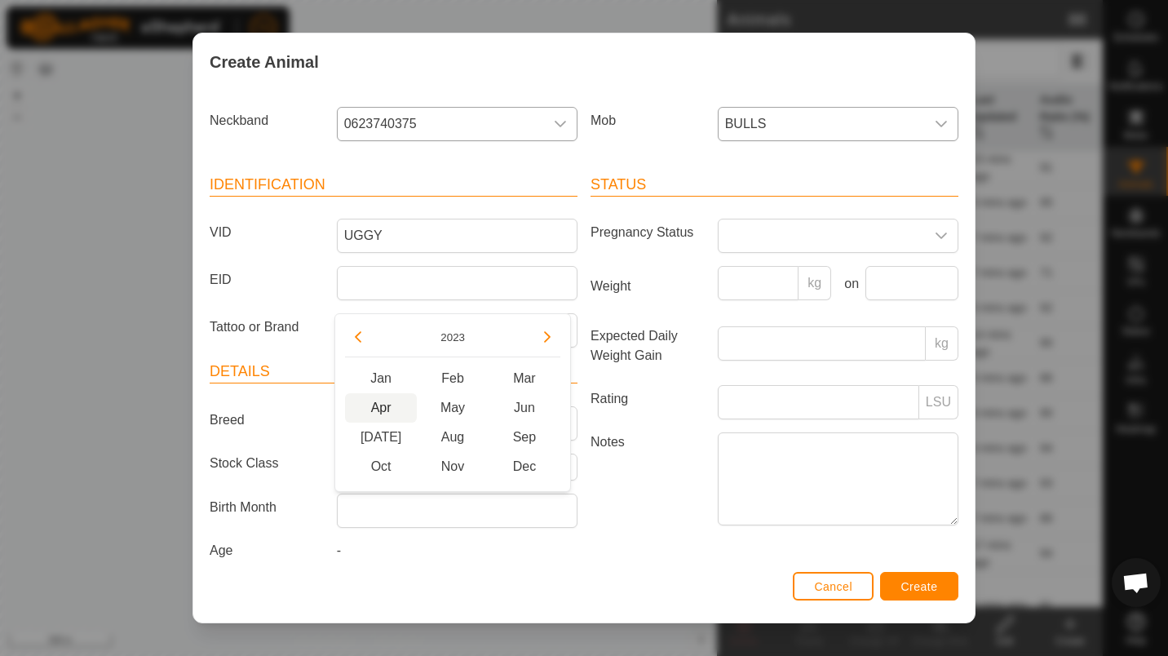
click at [398, 407] on span "Apr" at bounding box center [381, 407] width 72 height 29
type input "[DATE]"
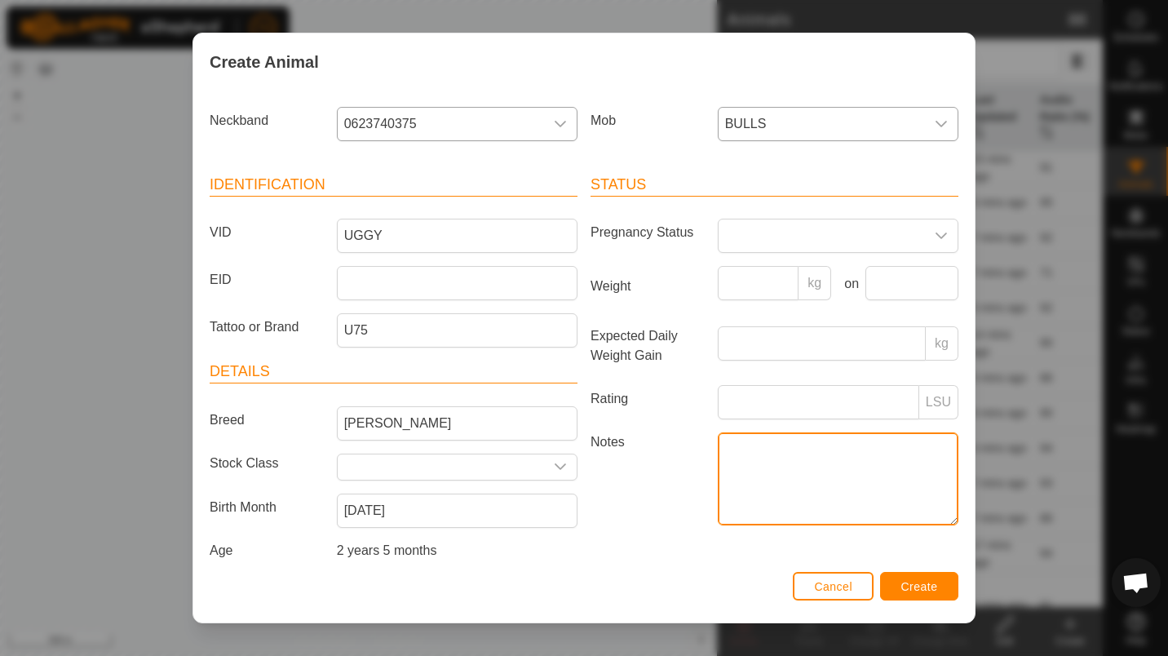
click at [775, 444] on textarea "Notes" at bounding box center [838, 478] width 241 height 93
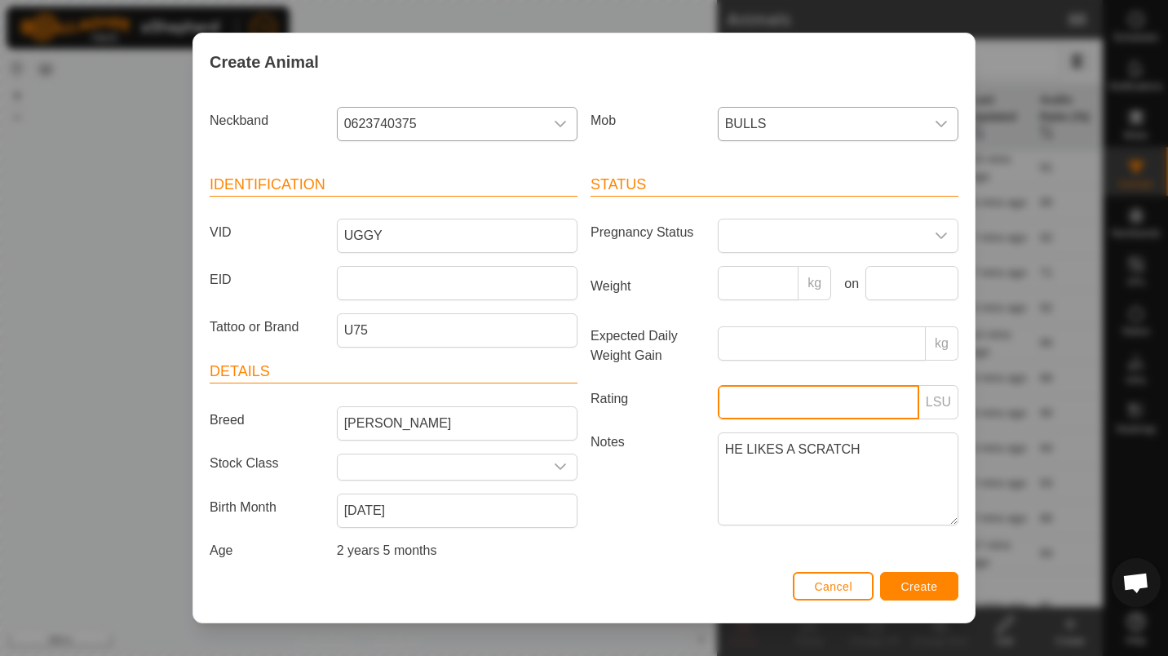
click at [741, 418] on input "Rating" at bounding box center [818, 402] width 201 height 34
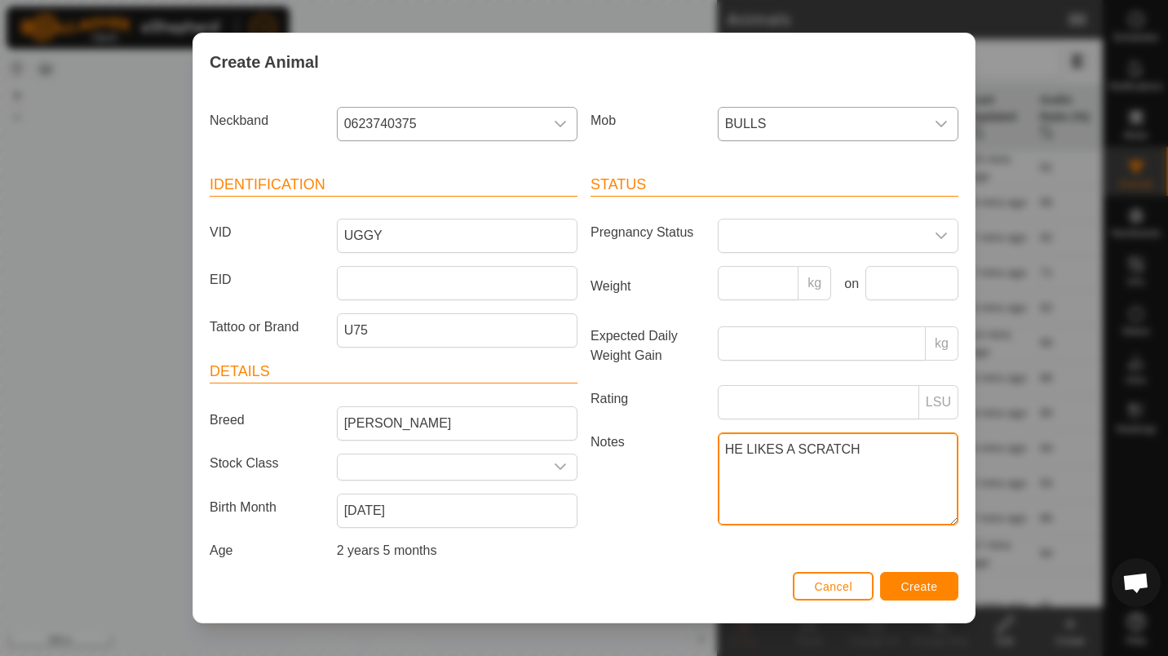
click at [873, 474] on textarea "HE LIKES A SCRATCH" at bounding box center [838, 478] width 241 height 93
click at [916, 470] on textarea "HE LIKES A SCRATCH :)" at bounding box center [838, 478] width 241 height 93
type textarea "HE LIKES A SCRATCH :)"
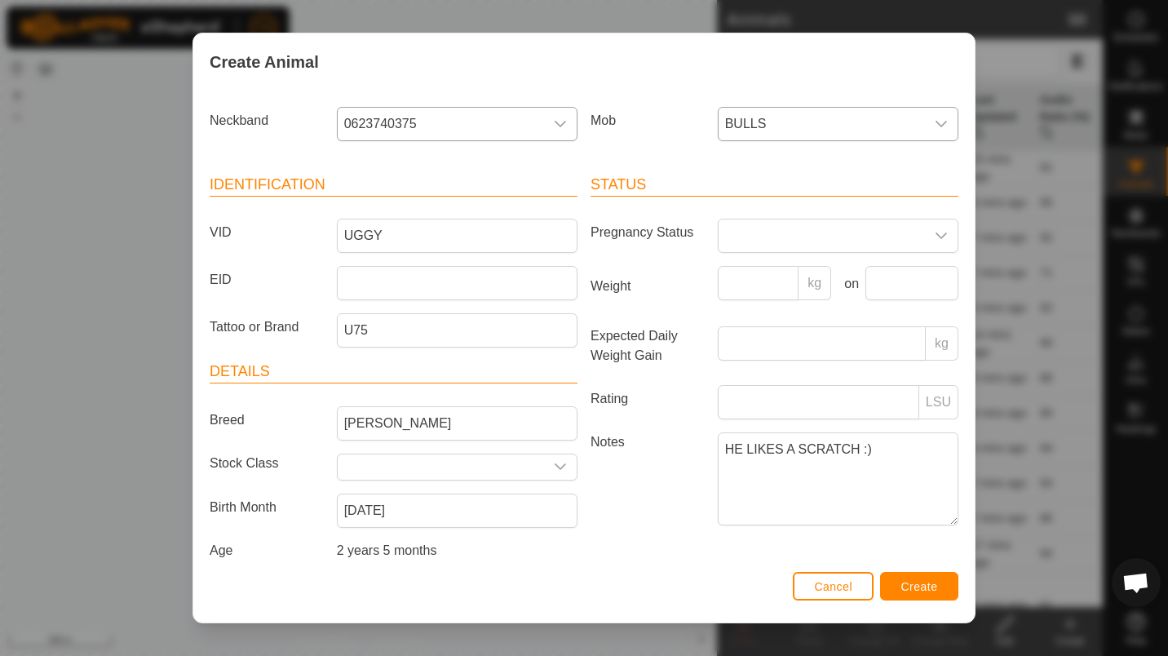
click at [887, 383] on article "Status Pregnancy Status Weight kg on Expected Daily Weight Gain kg Rating LSU N…" at bounding box center [775, 352] width 368 height 357
click at [883, 387] on input "Rating" at bounding box center [818, 402] width 201 height 34
click at [851, 355] on input "Expected Daily Weight Gain" at bounding box center [822, 343] width 208 height 34
click at [799, 295] on p-inputgroup-addon "kg" at bounding box center [815, 283] width 33 height 34
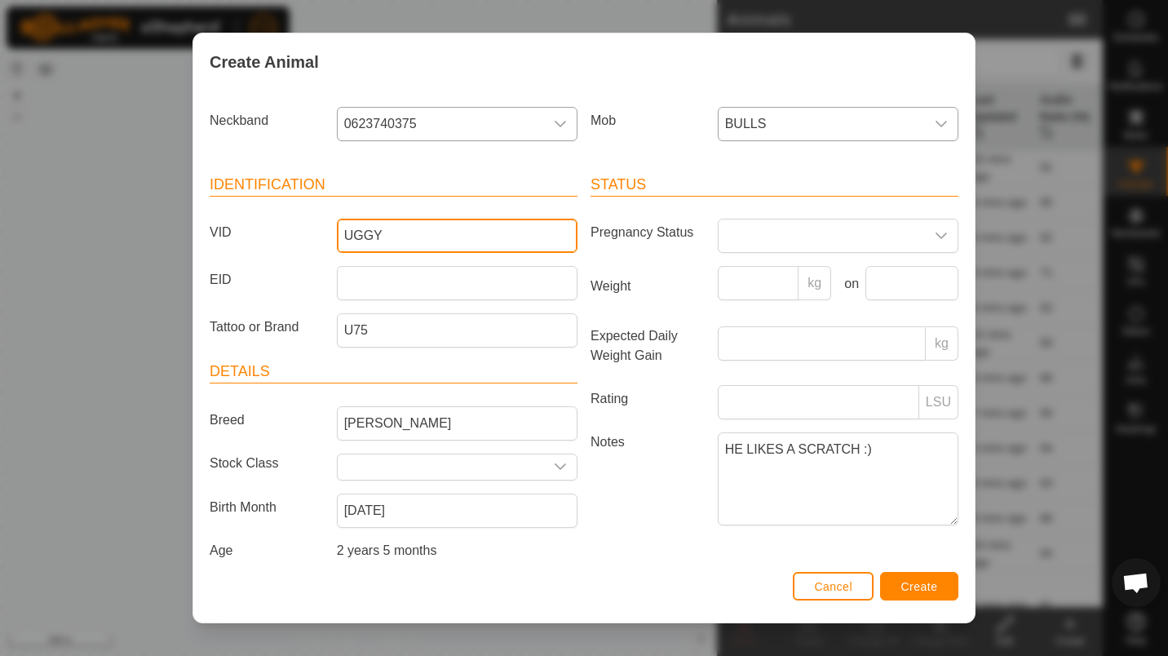
click at [469, 230] on input "UGGY" at bounding box center [457, 236] width 241 height 34
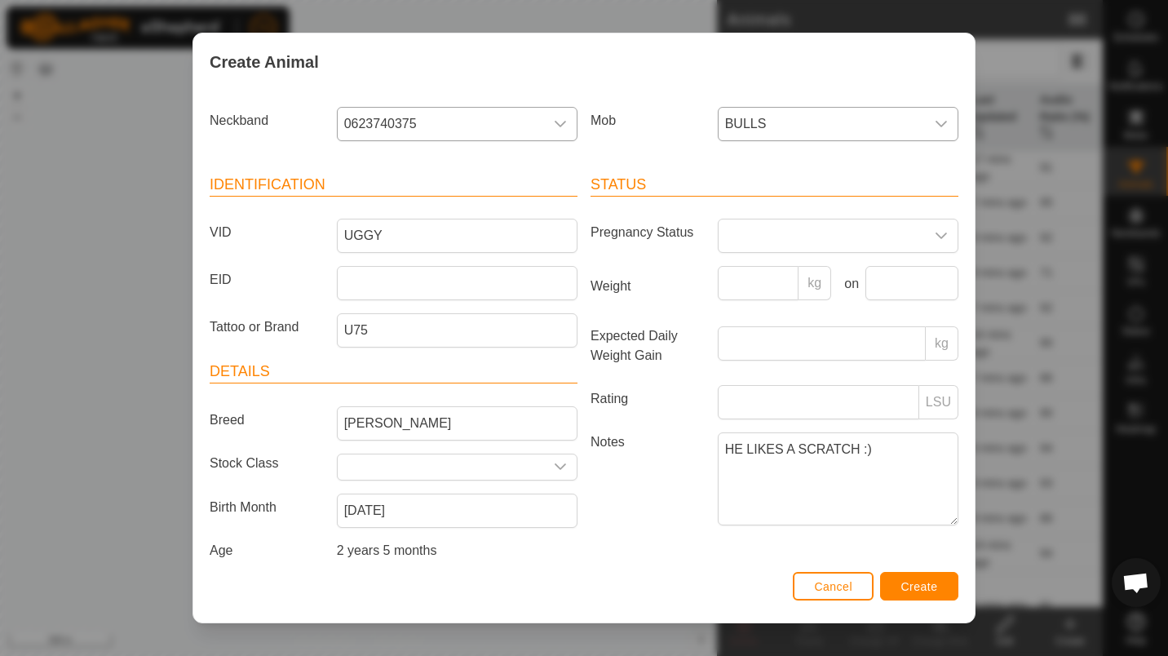
click at [418, 303] on article "Identification VID UGGY EID Tattoo or Brand U75" at bounding box center [394, 261] width 368 height 174
click at [925, 580] on span "Create" at bounding box center [919, 586] width 37 height 13
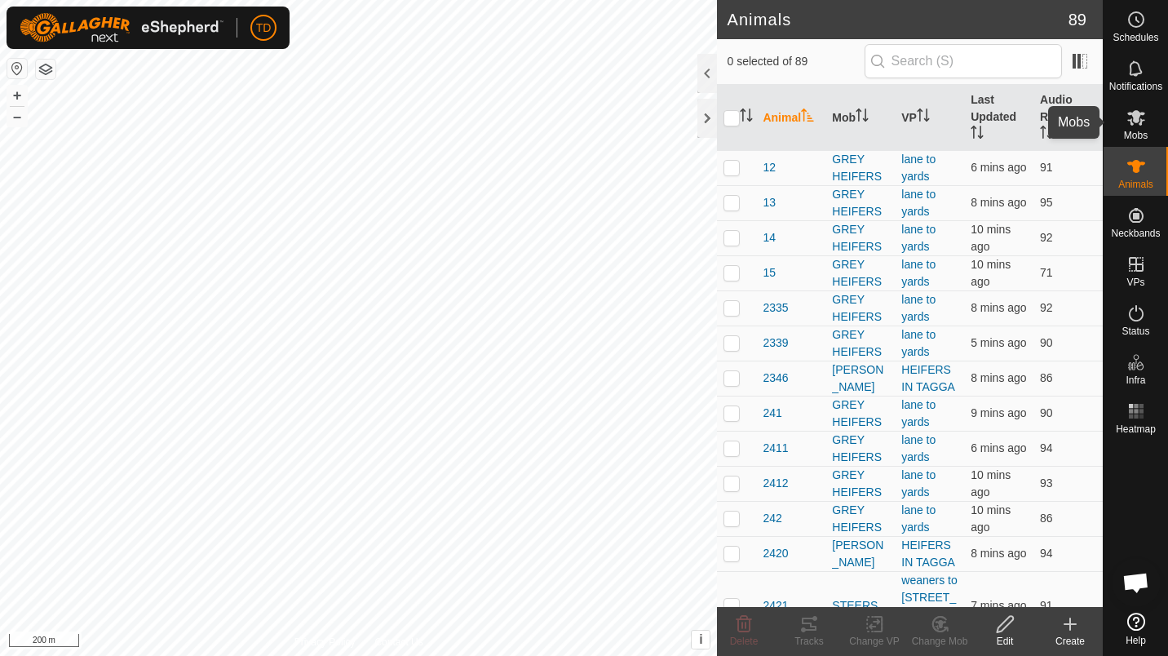
click at [1139, 131] on span "Mobs" at bounding box center [1136, 136] width 24 height 10
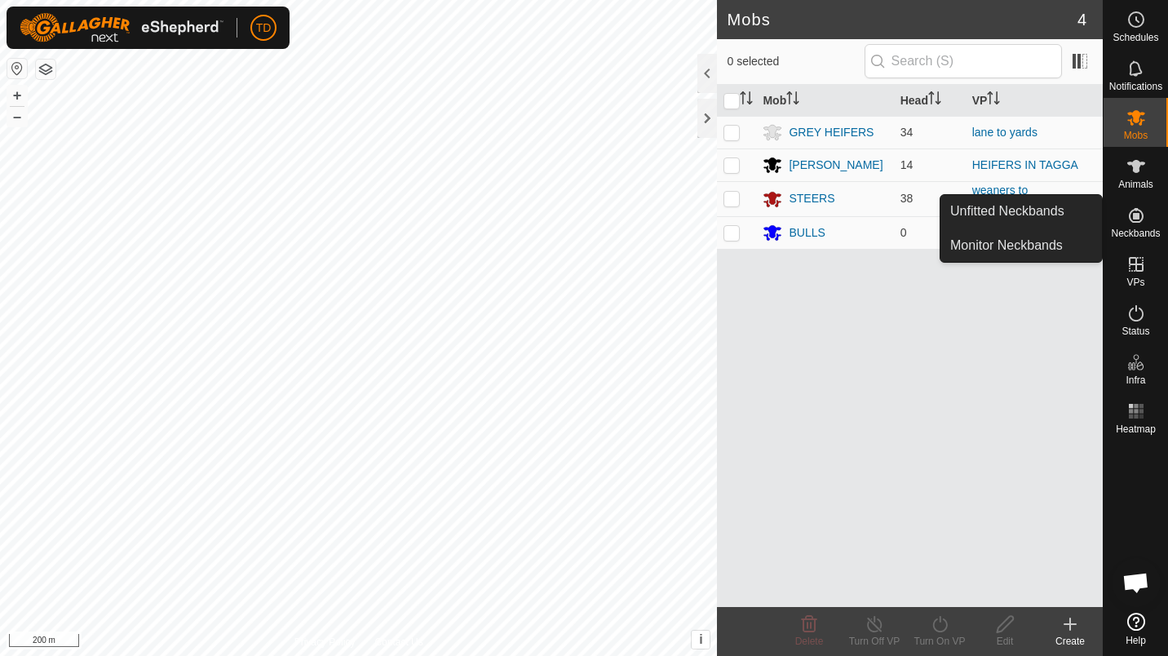
click at [1156, 232] on span "Neckbands" at bounding box center [1135, 233] width 49 height 10
click at [1122, 226] on es-neckbands-svg-icon at bounding box center [1136, 215] width 29 height 26
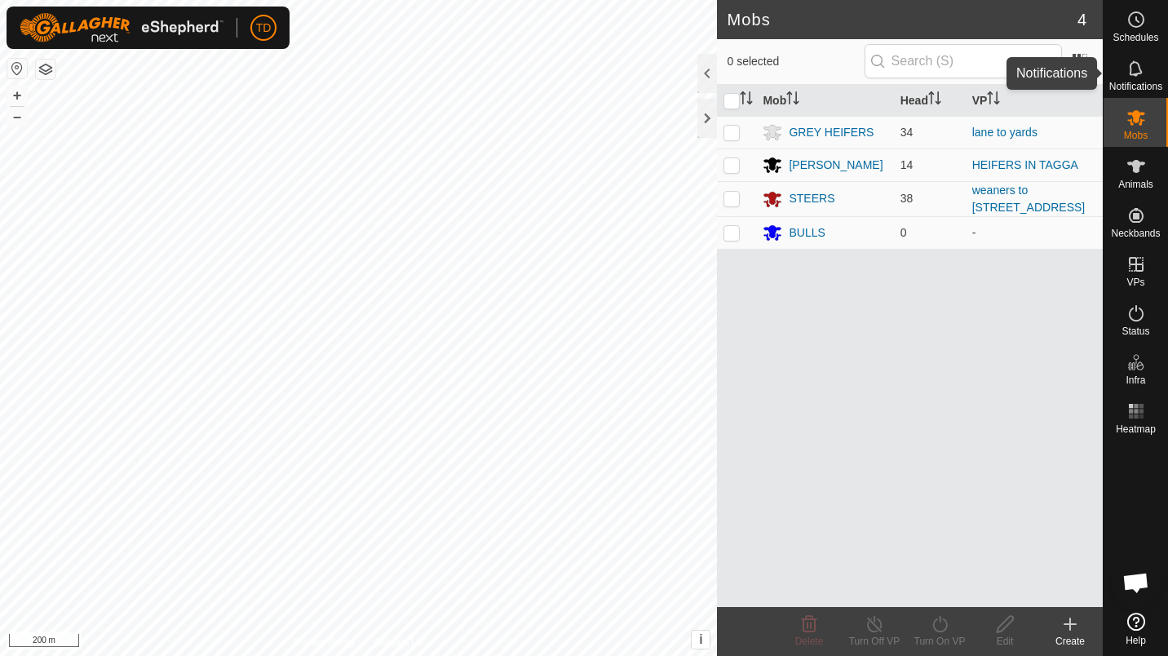
click at [1134, 64] on icon at bounding box center [1136, 69] width 20 height 20
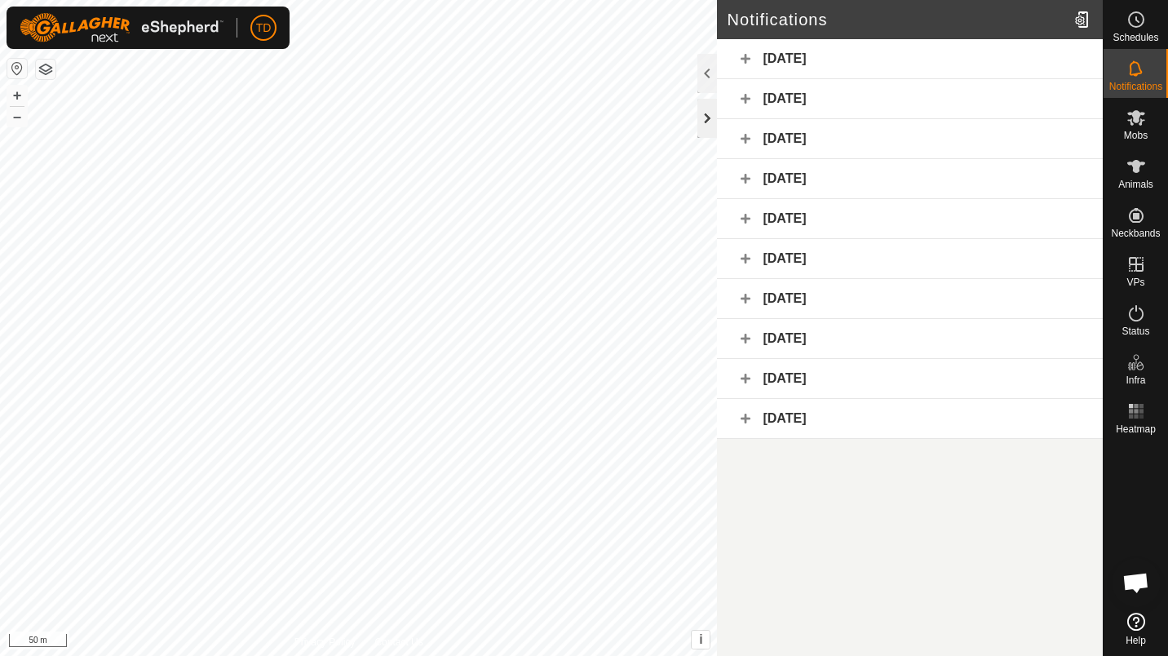
click at [707, 121] on div at bounding box center [707, 118] width 20 height 39
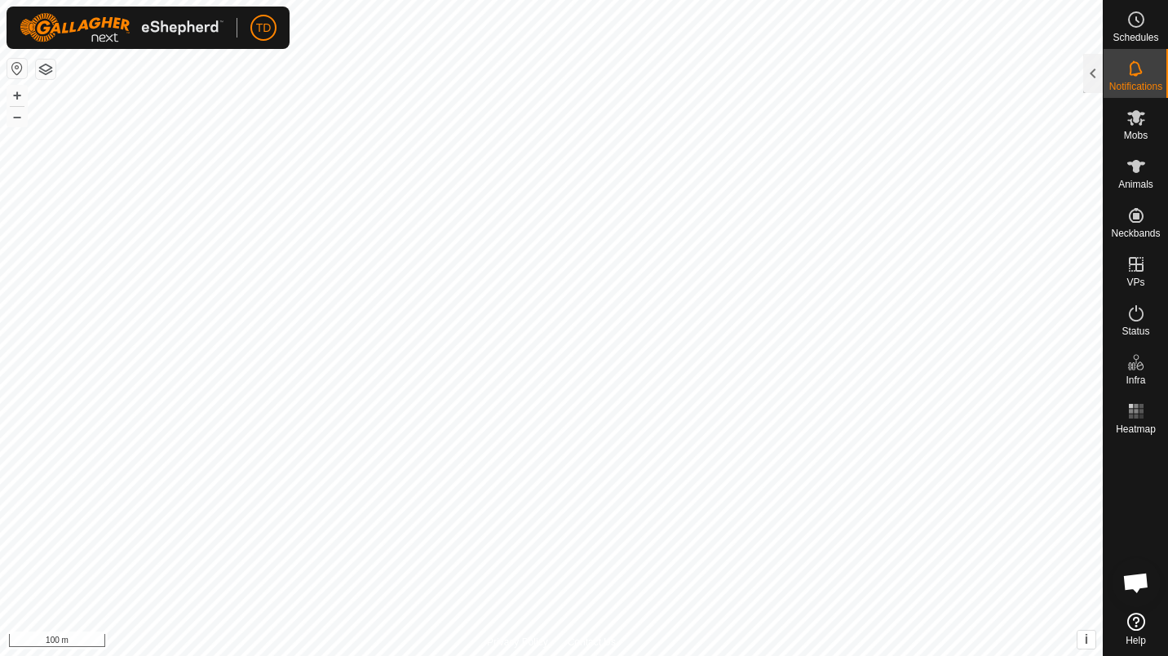
click at [51, 70] on button "button" at bounding box center [46, 70] width 20 height 20
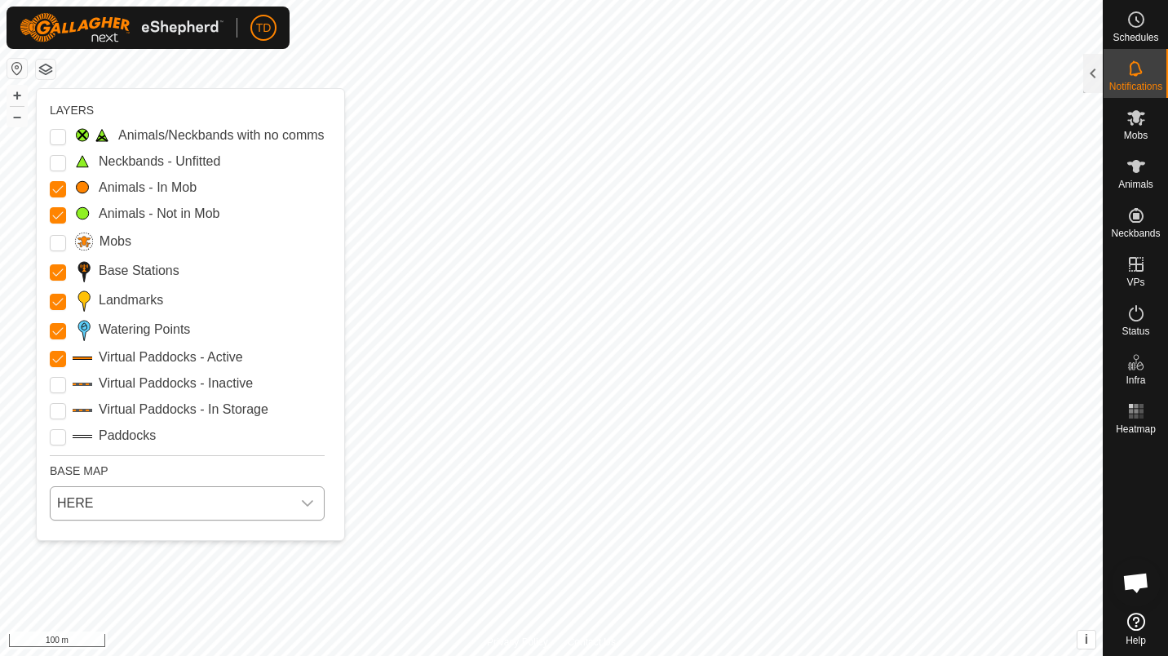
click at [243, 507] on span "HERE" at bounding box center [171, 503] width 241 height 33
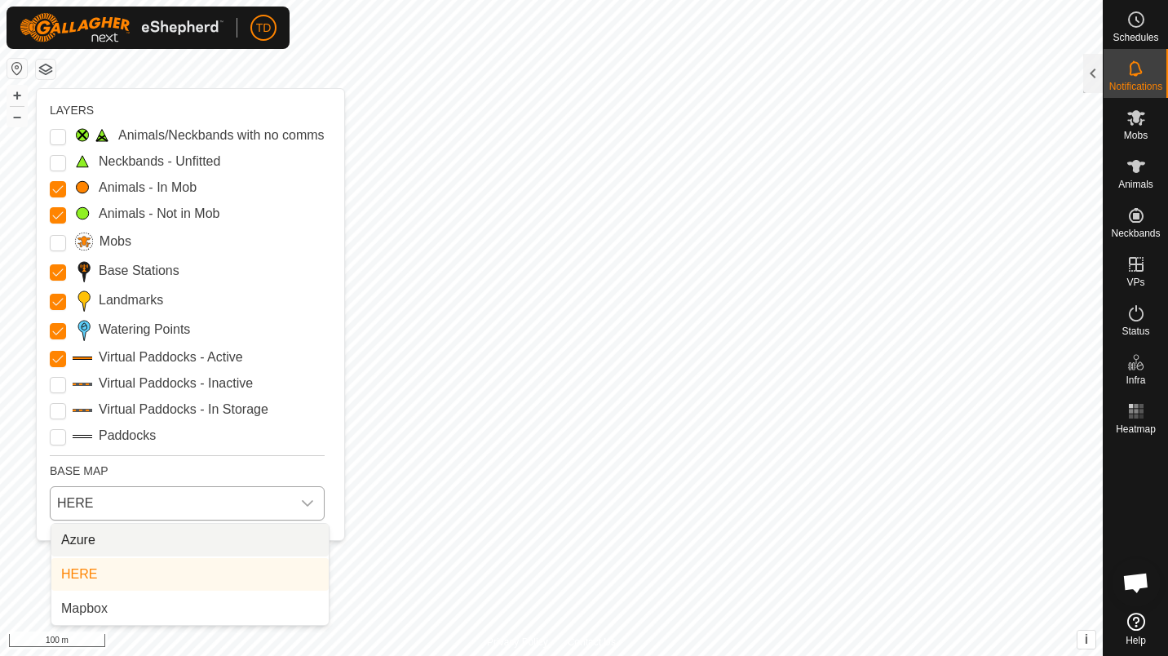
click at [216, 546] on li "Azure" at bounding box center [189, 540] width 277 height 33
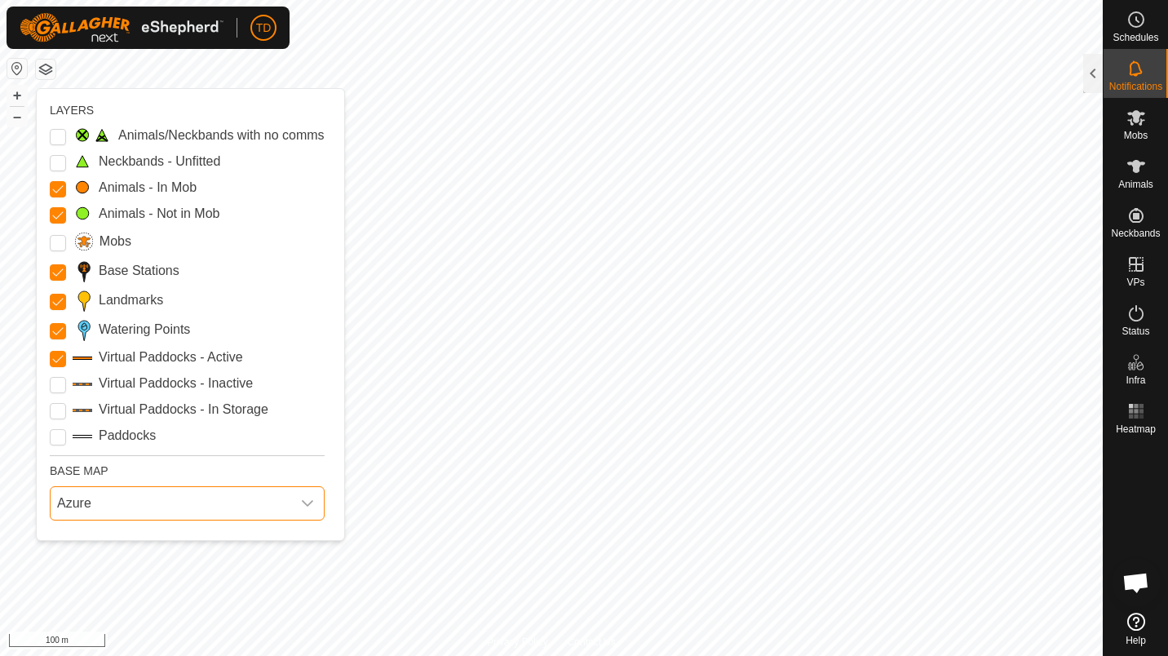
click at [75, 506] on span "Azure" at bounding box center [171, 503] width 241 height 33
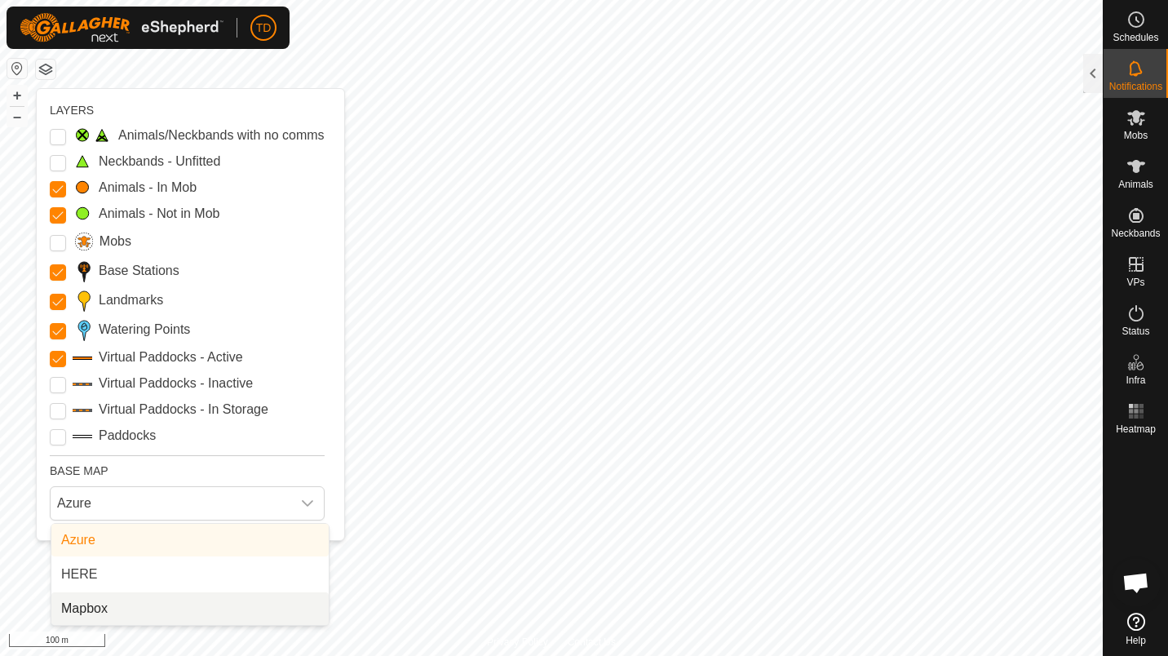
click at [95, 606] on li "Mapbox" at bounding box center [189, 608] width 277 height 33
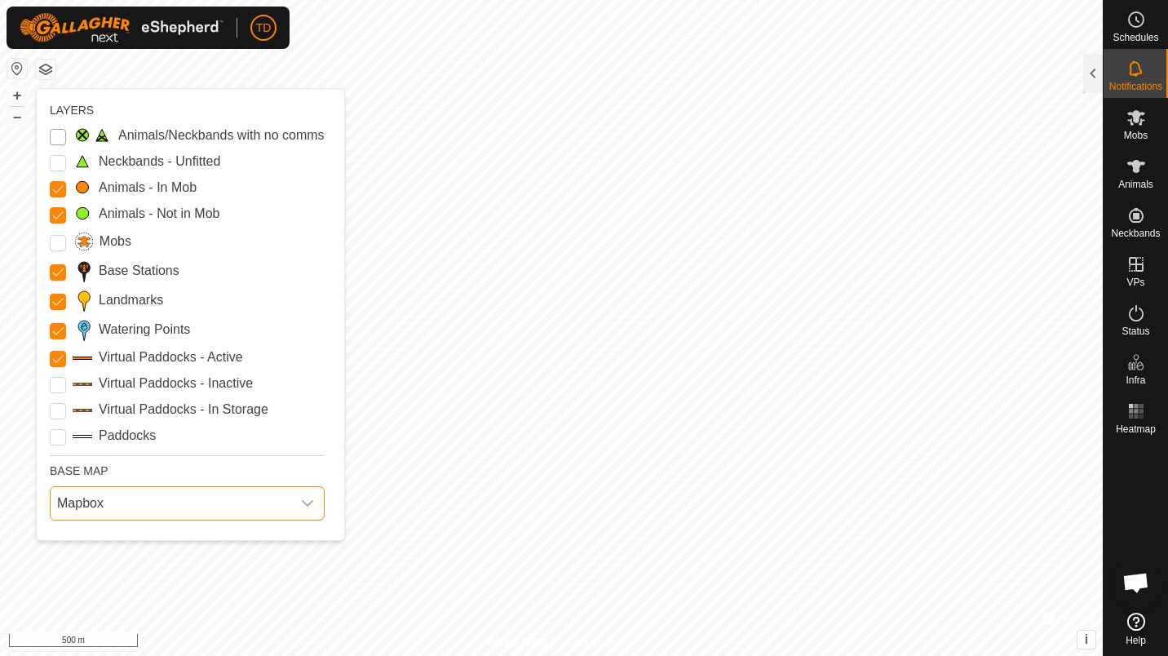
click at [59, 129] on Issue "Animals/Neckbands with no comms" at bounding box center [58, 137] width 16 height 16
click at [52, 129] on Issue "Animals/Neckbands with no comms" at bounding box center [58, 137] width 16 height 16
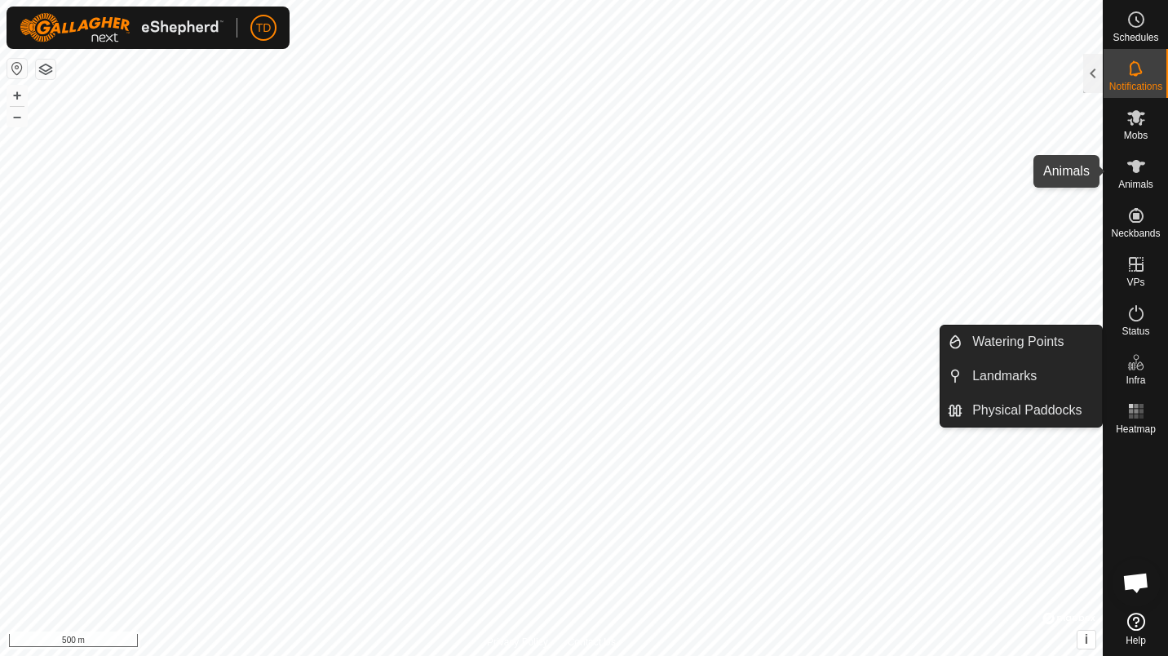
click at [1126, 167] on es-animals-svg-icon at bounding box center [1136, 166] width 29 height 26
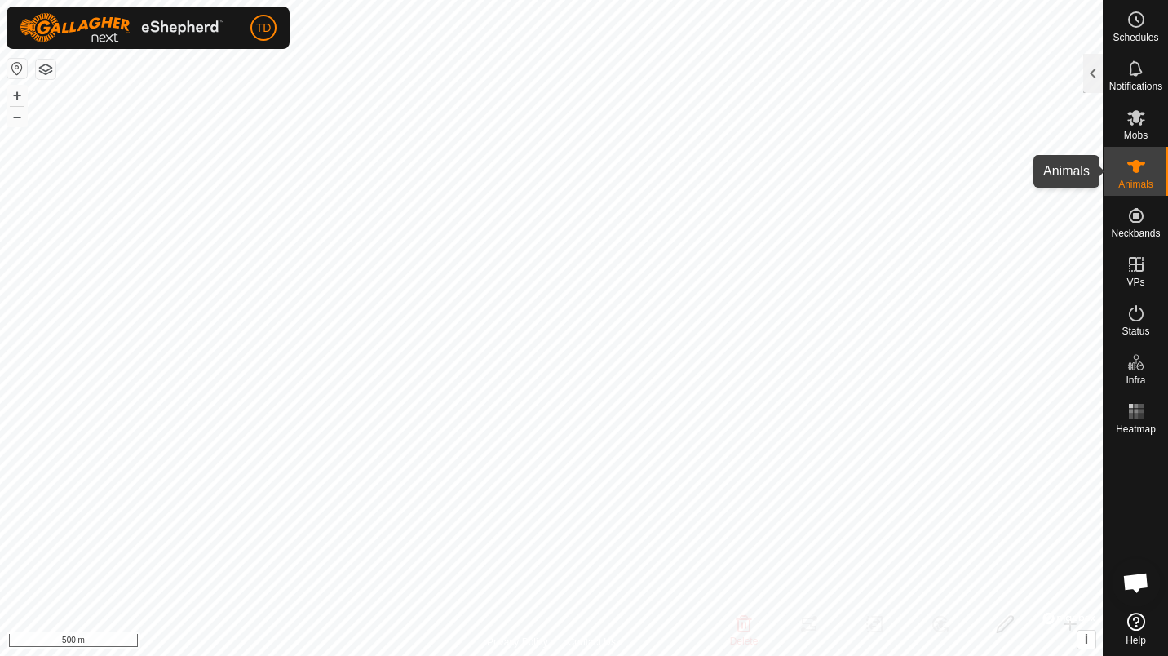
click at [1147, 173] on es-animals-svg-icon at bounding box center [1136, 166] width 29 height 26
click at [1089, 66] on div at bounding box center [1093, 73] width 20 height 39
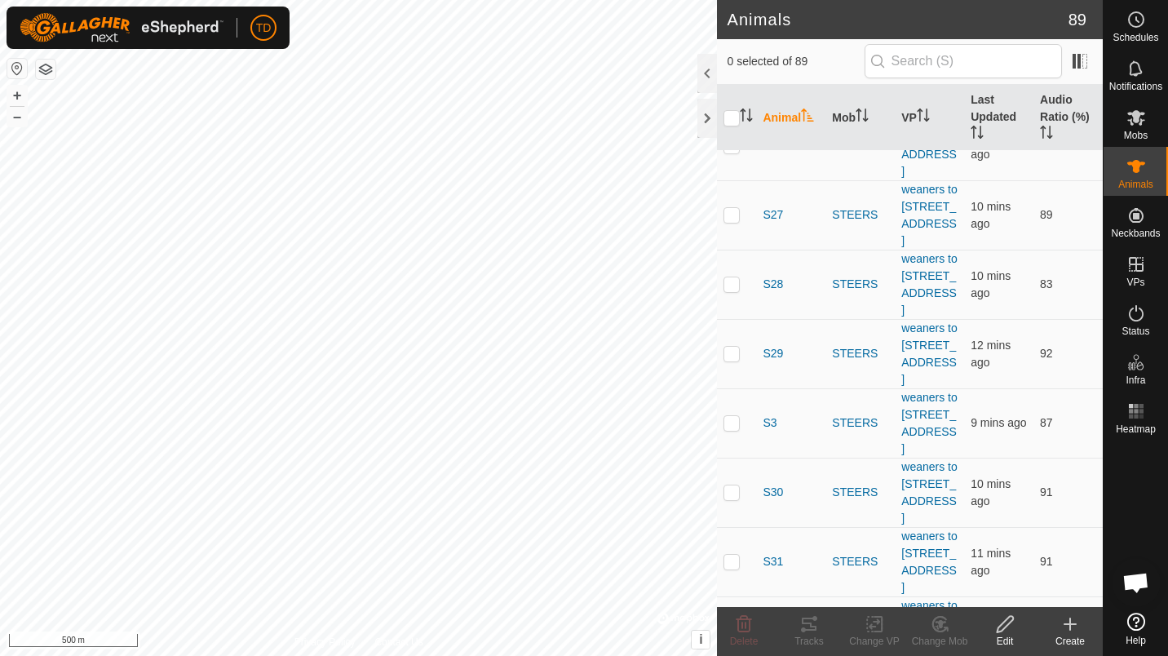
scroll to position [3311, 0]
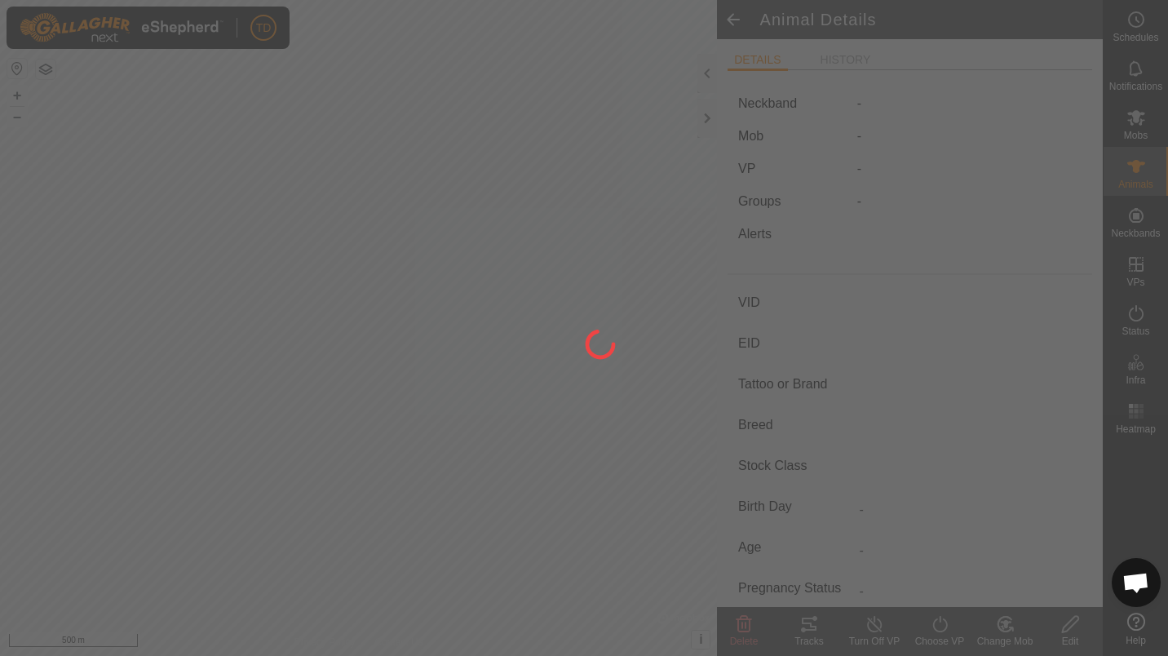
type input "UGGY"
type input "-"
type input "U75"
type input "[PERSON_NAME]"
type input "-"
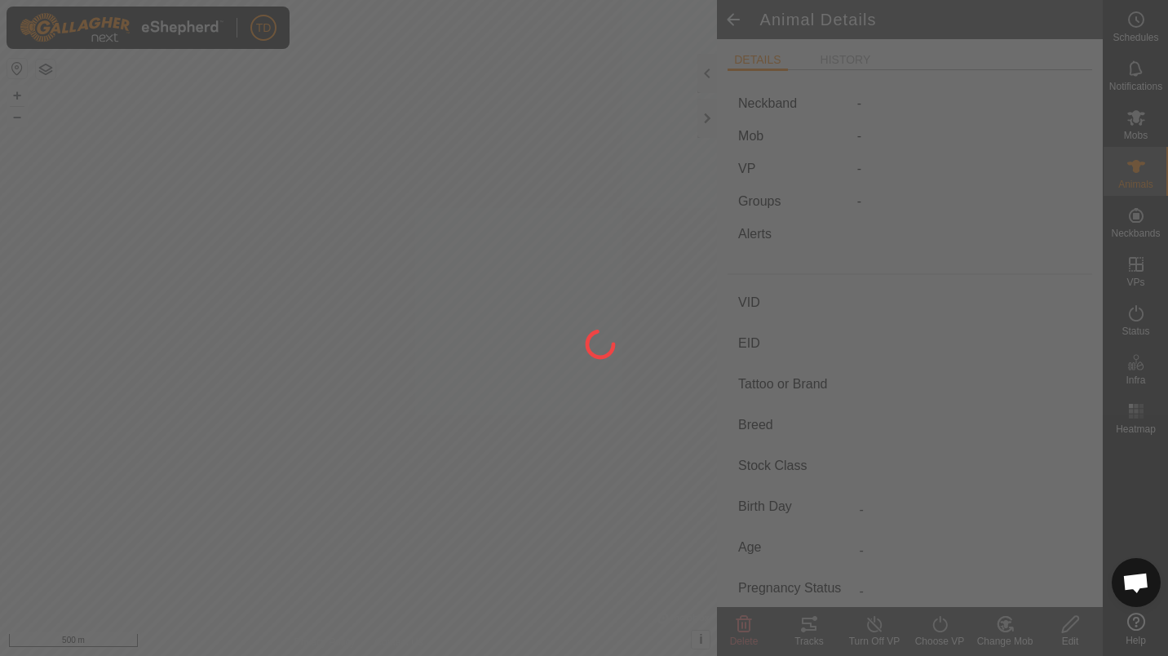
type input "04/2023"
type input "2 years 5 months"
type input "0 kg"
type input "-"
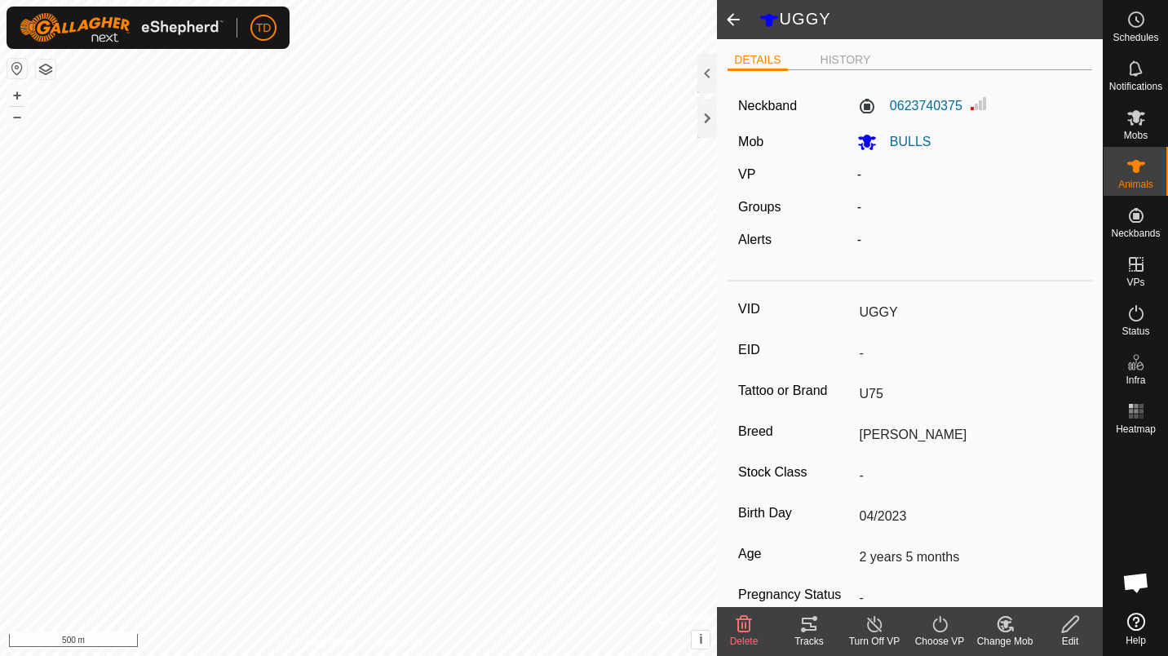
click at [1050, 627] on edit-svg-icon at bounding box center [1070, 624] width 65 height 20
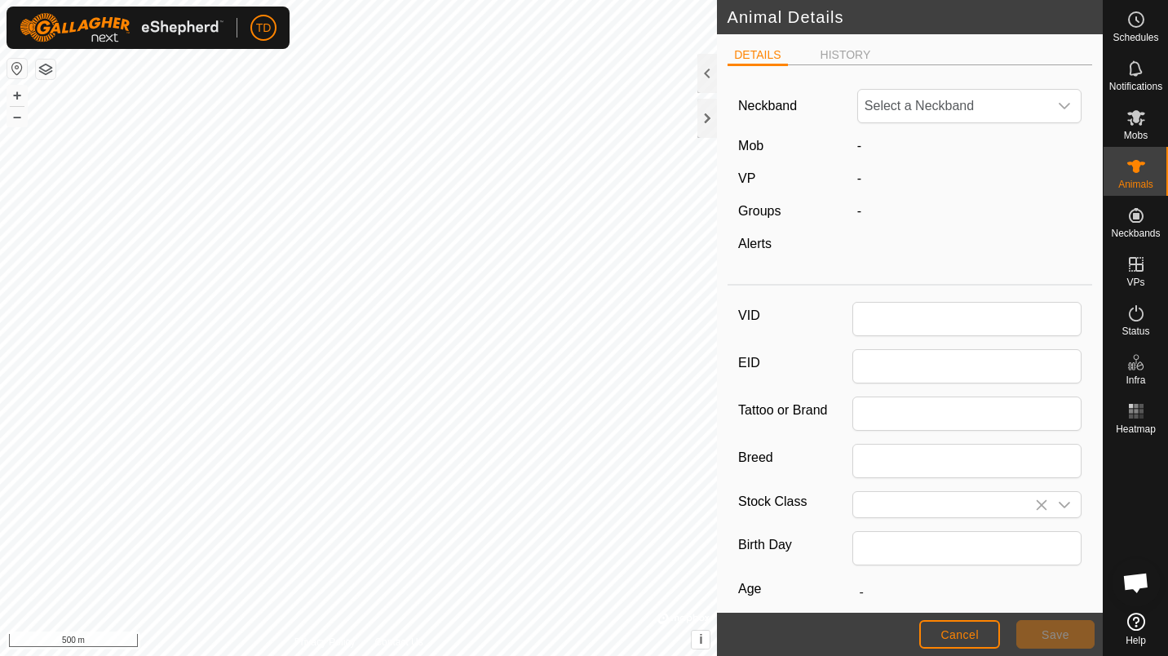
type input "UGGY"
type input "U75"
type input "[PERSON_NAME]"
type input "04/2023"
type input "2 years 5 months"
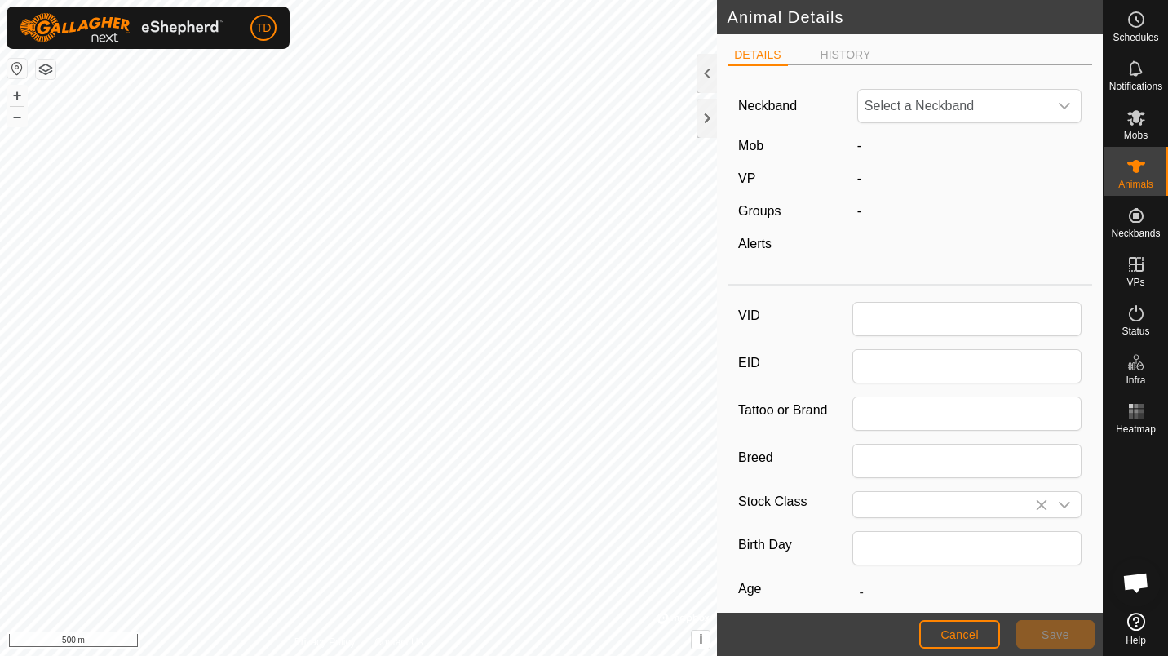
type input "0"
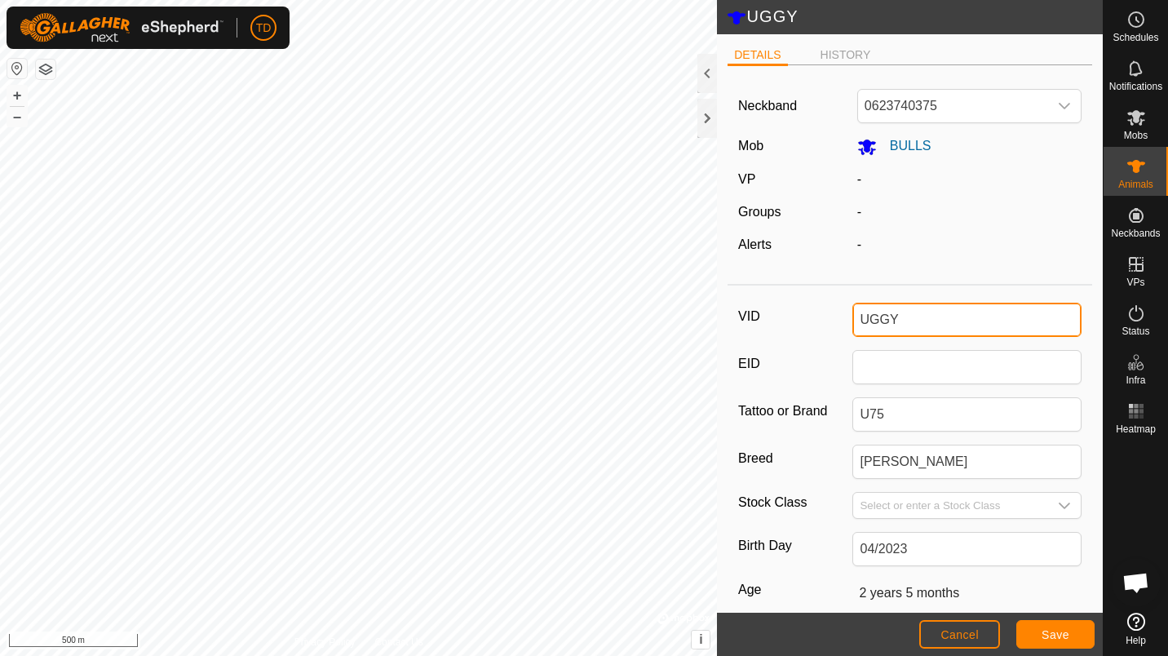
click at [900, 327] on input "UGGY" at bounding box center [966, 320] width 229 height 34
type input "UGGI"
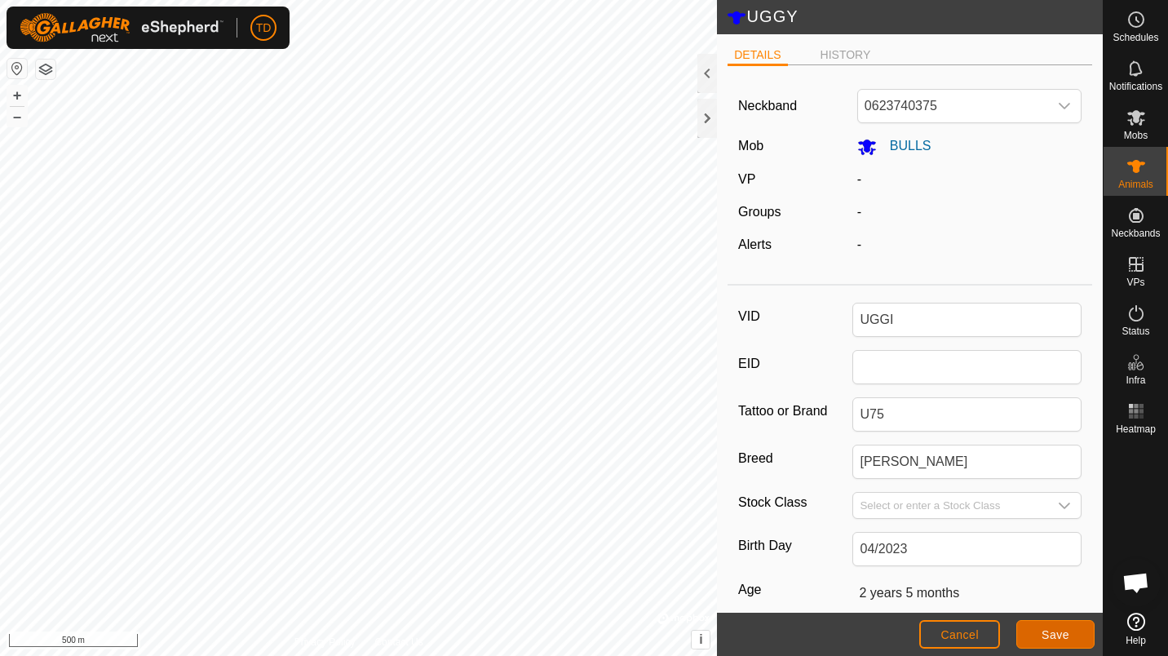
click at [1057, 634] on span "Save" at bounding box center [1056, 634] width 28 height 13
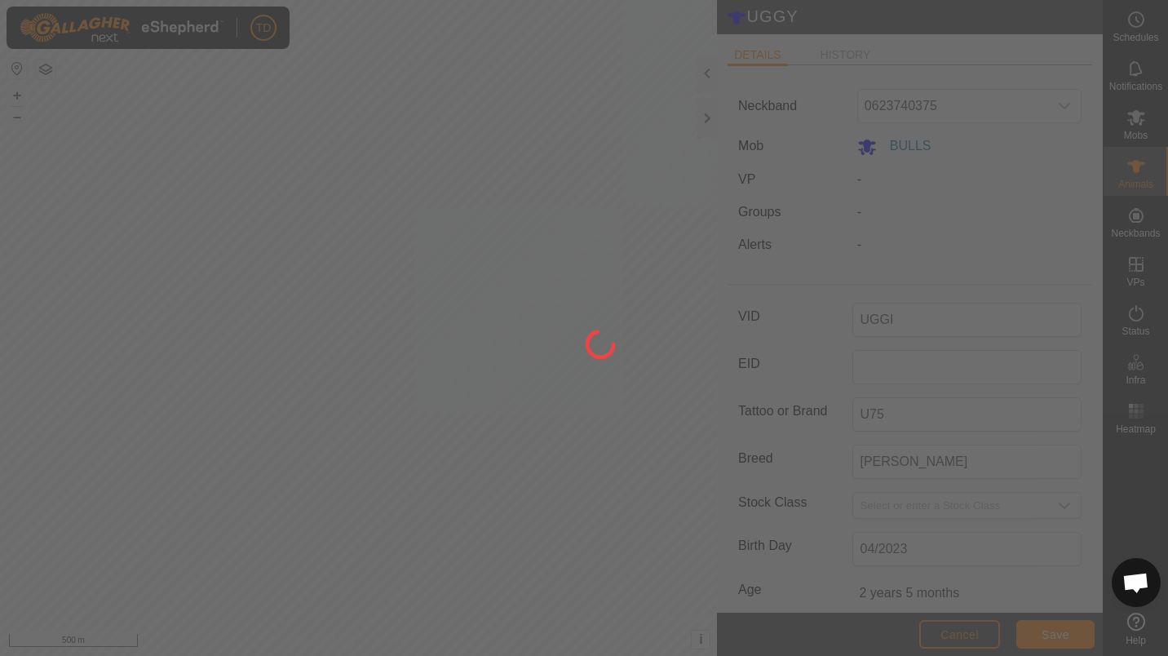
type input "-"
type input "0 kg"
type input "-"
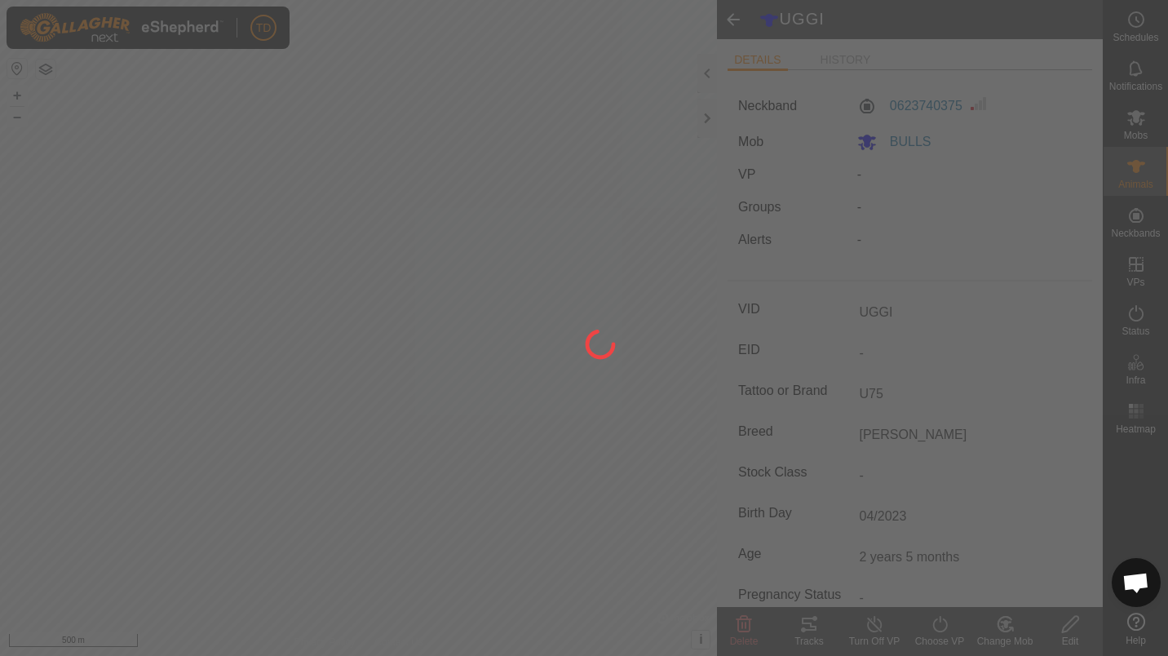
type input "UGGY"
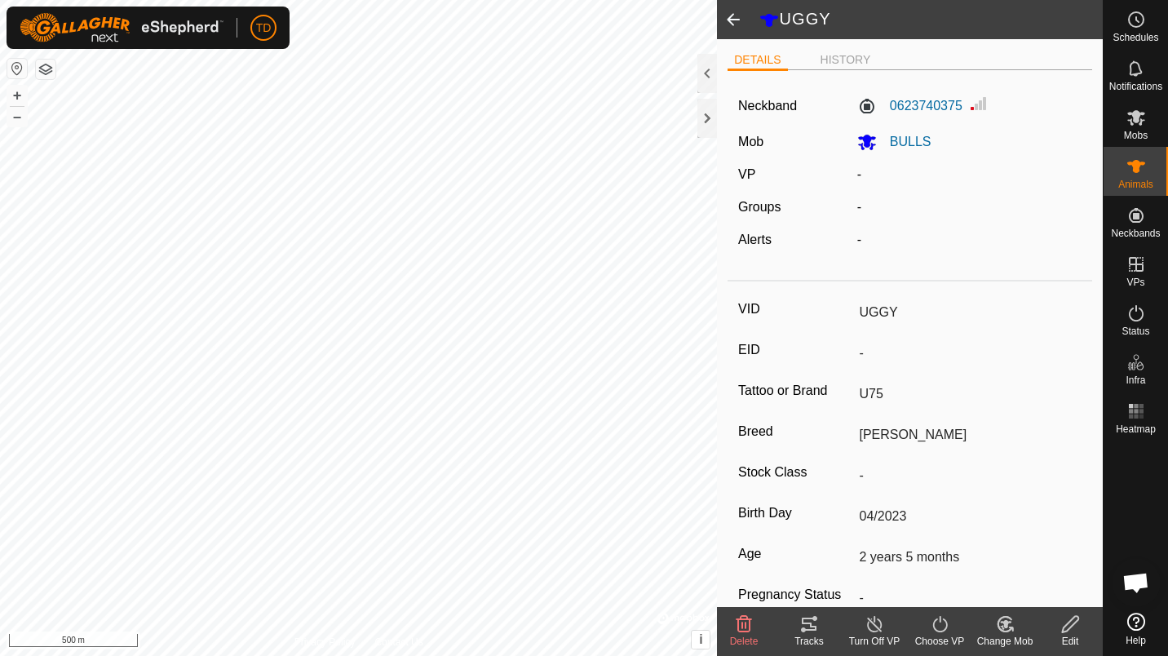
click at [1053, 619] on edit-svg-icon at bounding box center [1070, 624] width 65 height 20
type input "0"
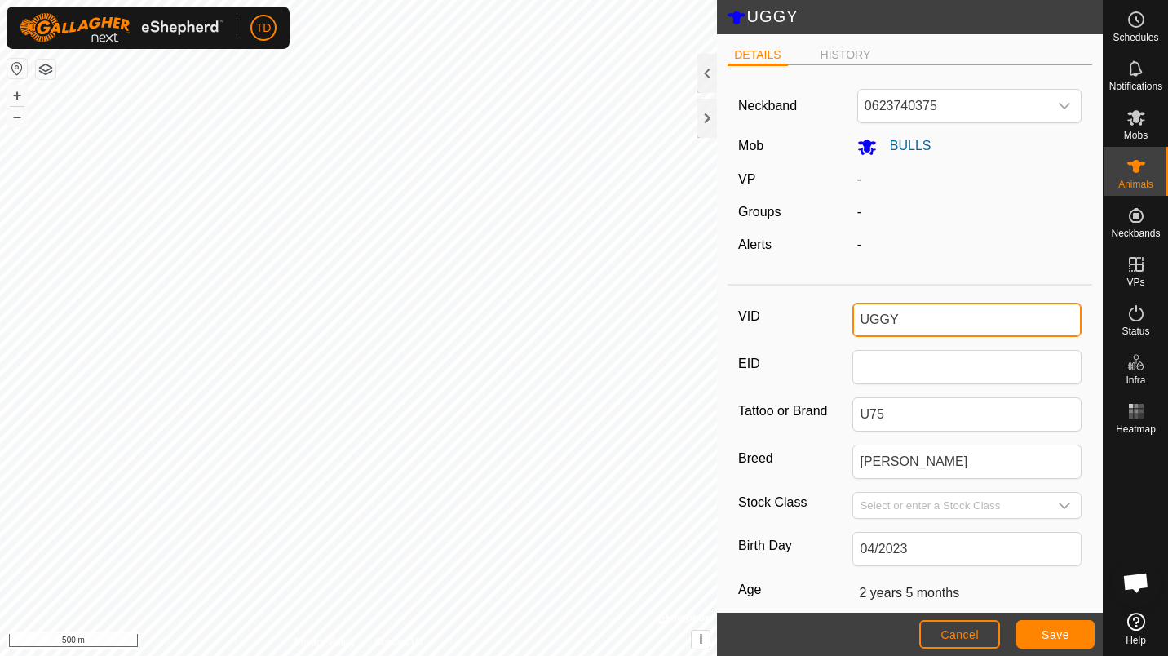
click at [916, 322] on input "UGGY" at bounding box center [966, 320] width 229 height 34
type input "UGGI"
click at [1008, 343] on div "VID UGGI EID Tattoo or Brand U75 [PERSON_NAME] Grey Stock Class Birth Day 04/20…" at bounding box center [910, 544] width 365 height 505
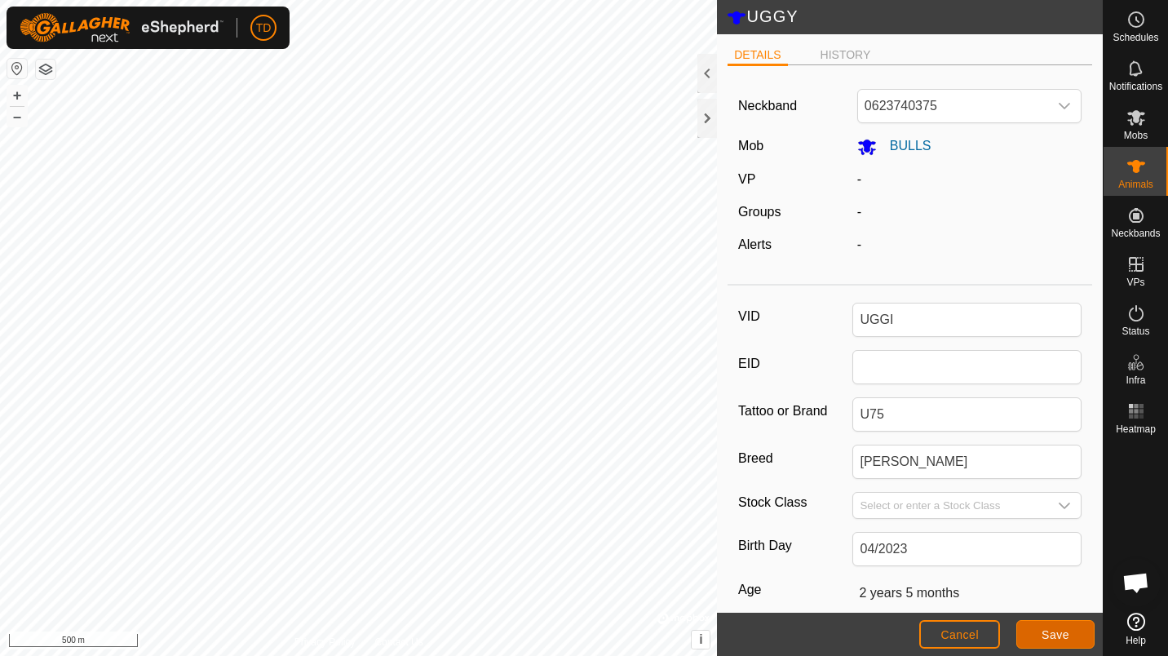
click at [1063, 625] on button "Save" at bounding box center [1055, 634] width 78 height 29
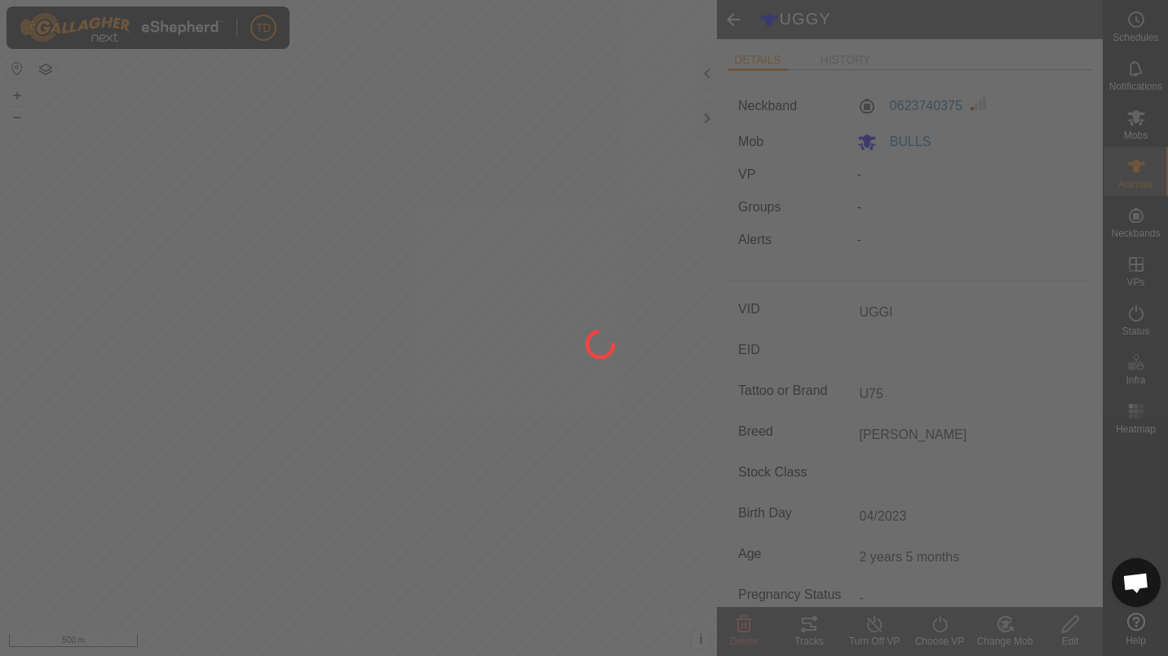
type input "-"
type input "0 kg"
type input "-"
type input "UGGY"
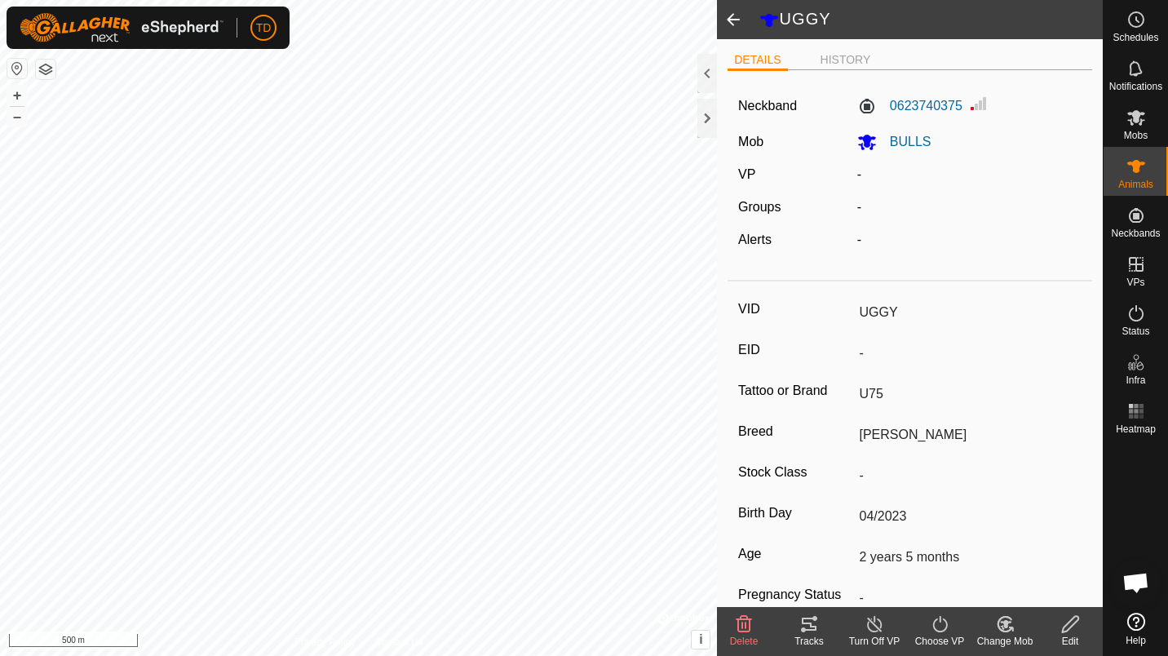
click at [731, 20] on span at bounding box center [733, 19] width 33 height 39
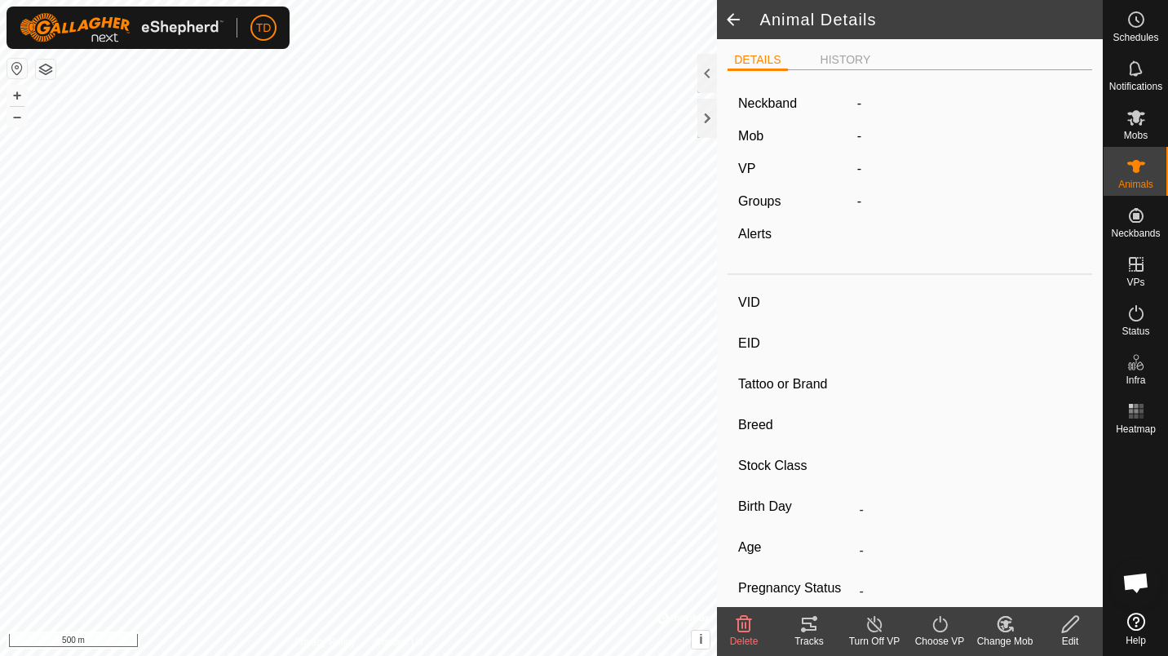
type input "UGGI"
type input "-"
type input "U75"
type input "[PERSON_NAME]"
type input "-"
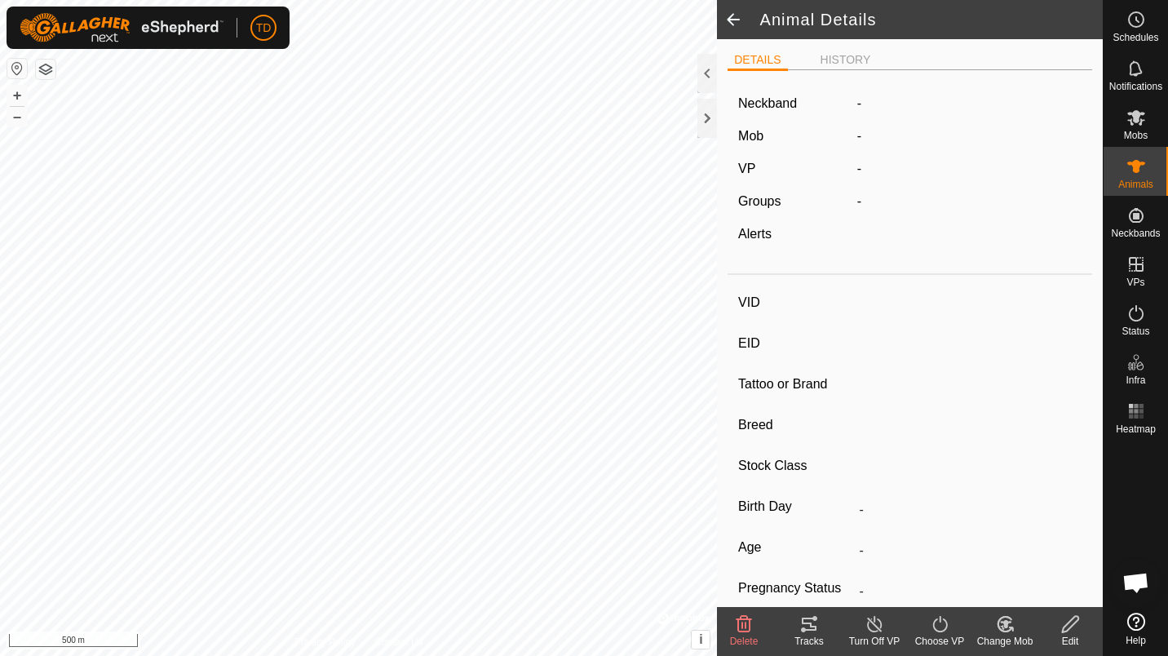
type input "04/2023"
type input "2 years 5 months"
type input "0 kg"
type input "-"
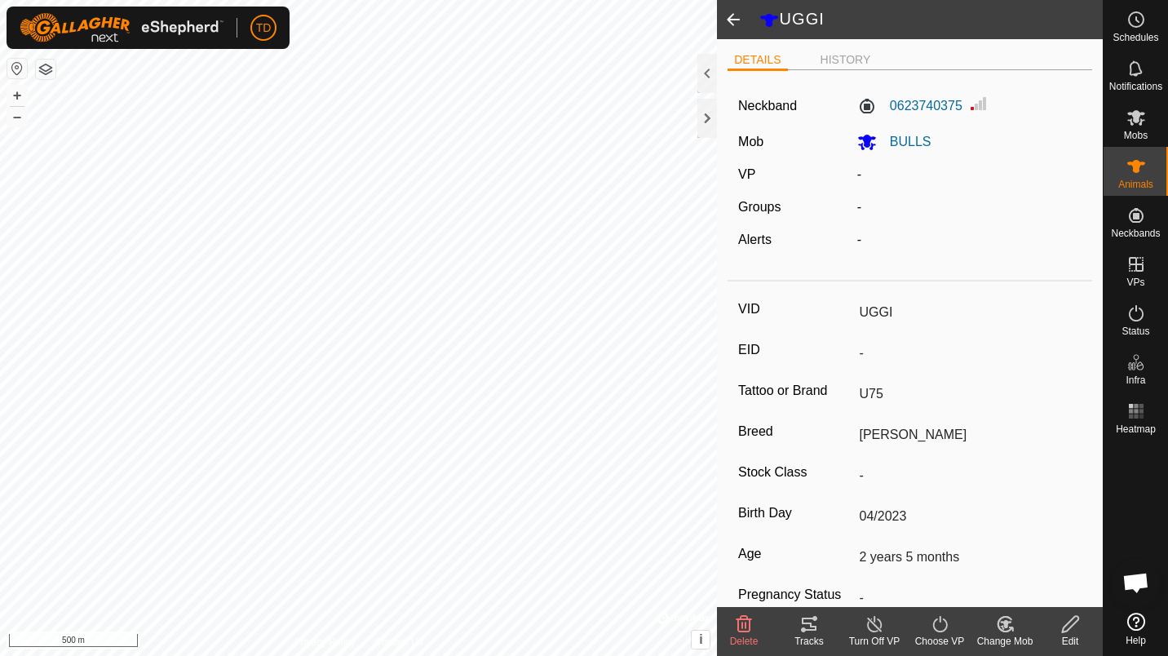
click at [732, 12] on span at bounding box center [733, 19] width 33 height 39
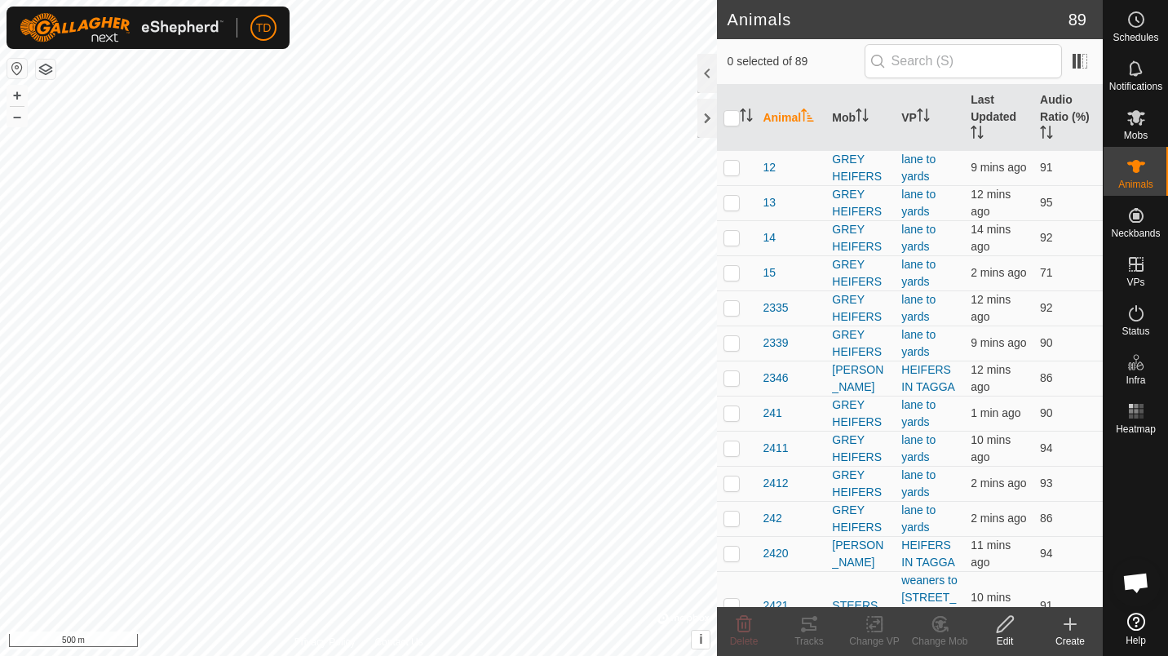
click at [732, 12] on h2 "Animals" at bounding box center [897, 20] width 341 height 20
click at [715, 114] on div at bounding box center [707, 118] width 20 height 39
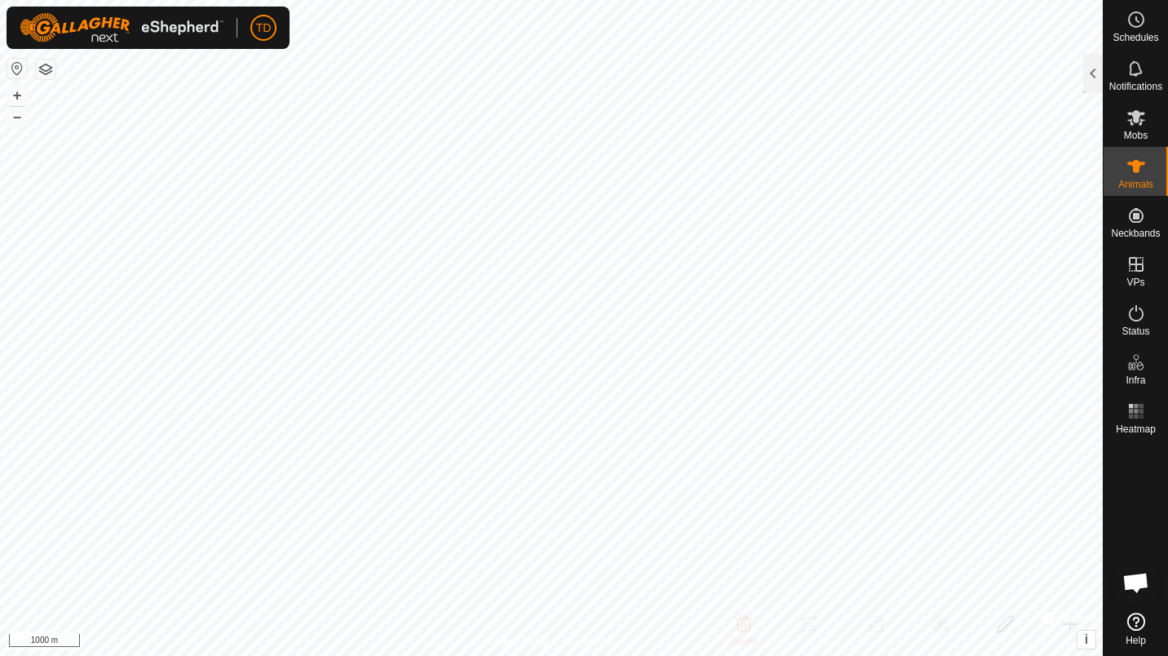
click at [43, 70] on button "button" at bounding box center [46, 70] width 20 height 20
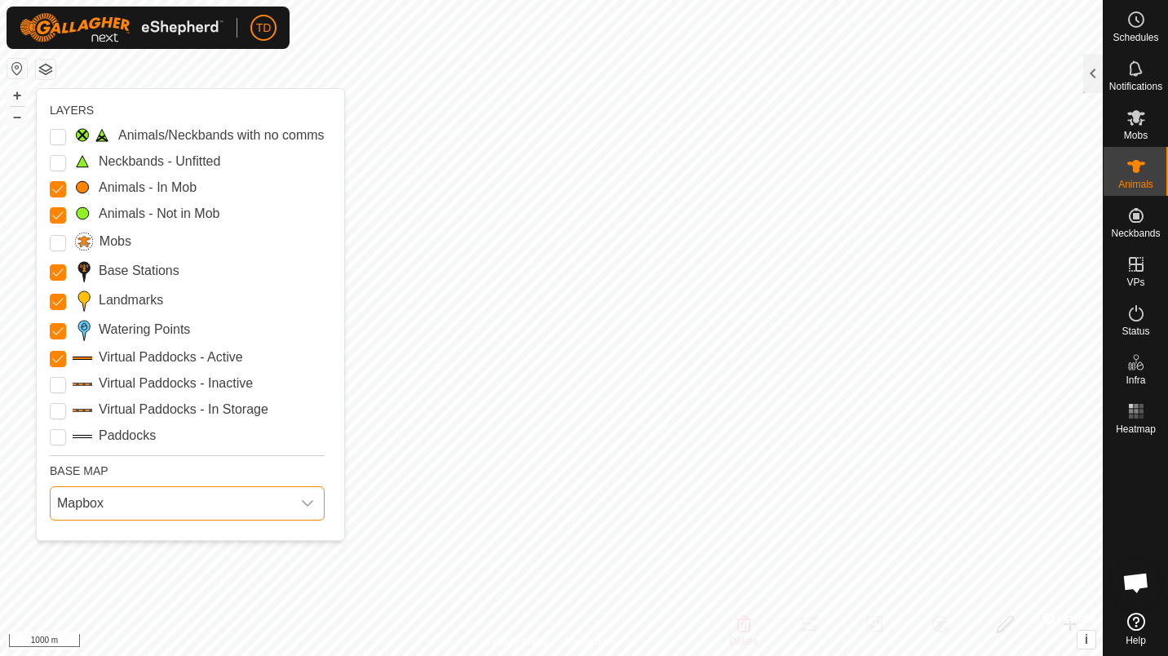
click at [259, 503] on span "Mapbox" at bounding box center [171, 503] width 241 height 33
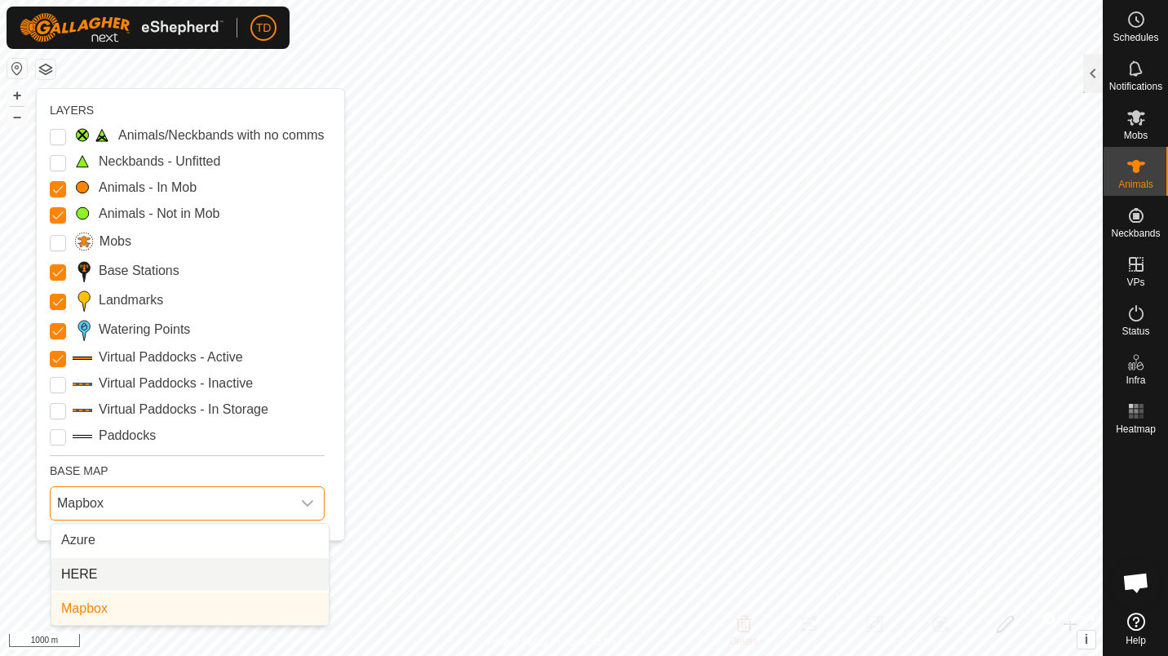
click at [228, 558] on li "HERE" at bounding box center [189, 574] width 277 height 33
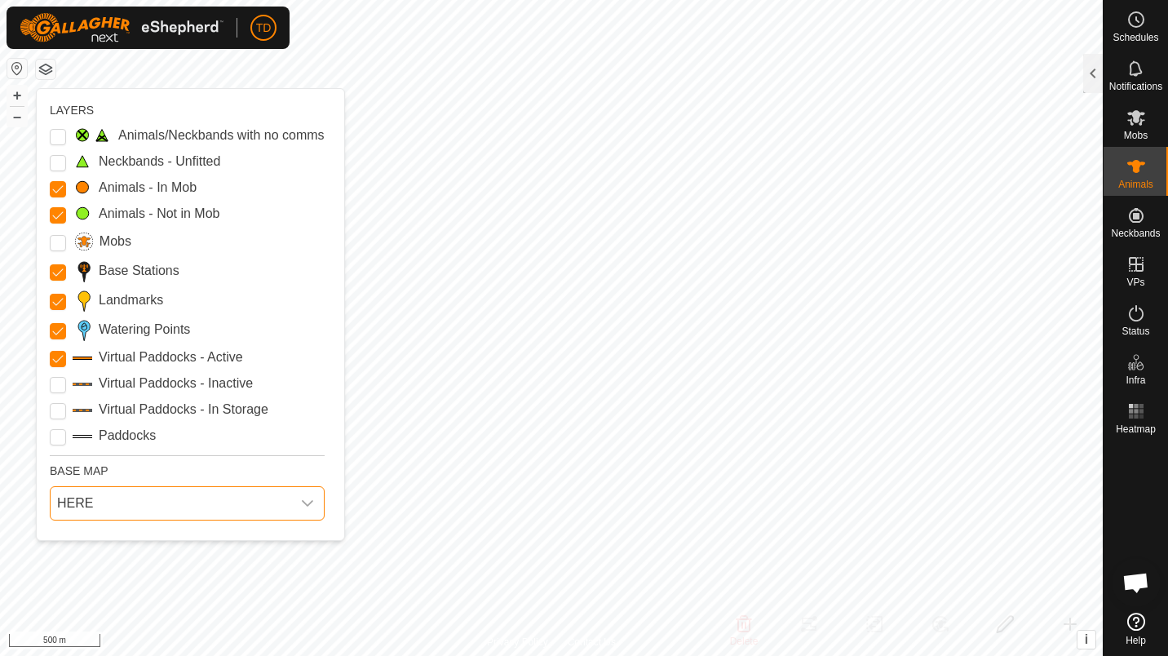
click at [41, 73] on button "button" at bounding box center [46, 70] width 20 height 20
